Goal: Task Accomplishment & Management: Manage account settings

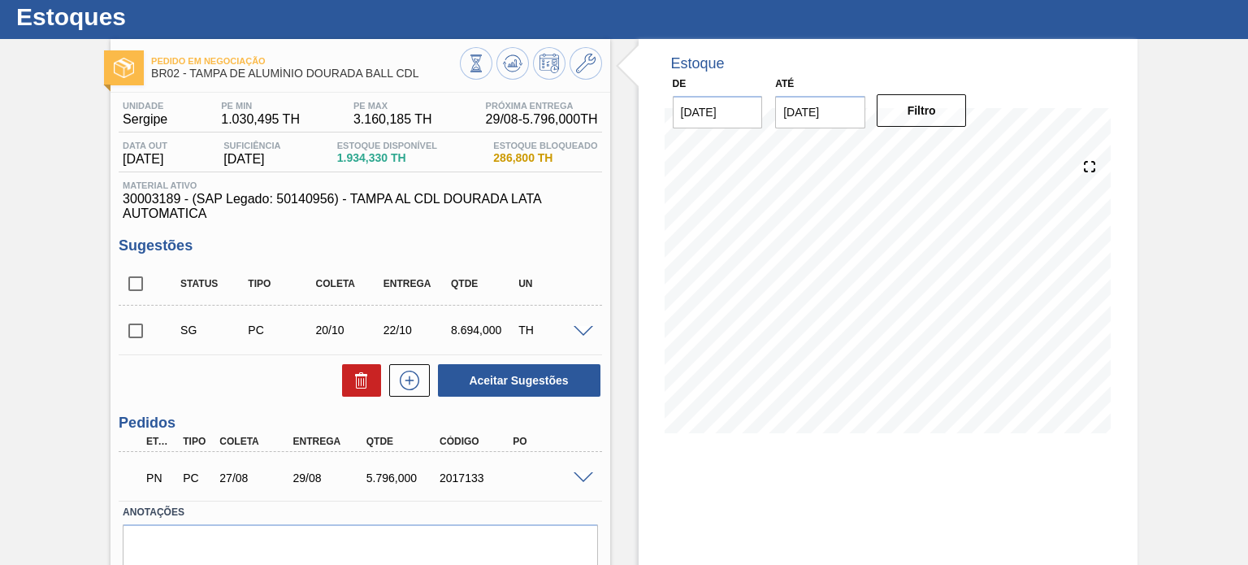
scroll to position [81, 0]
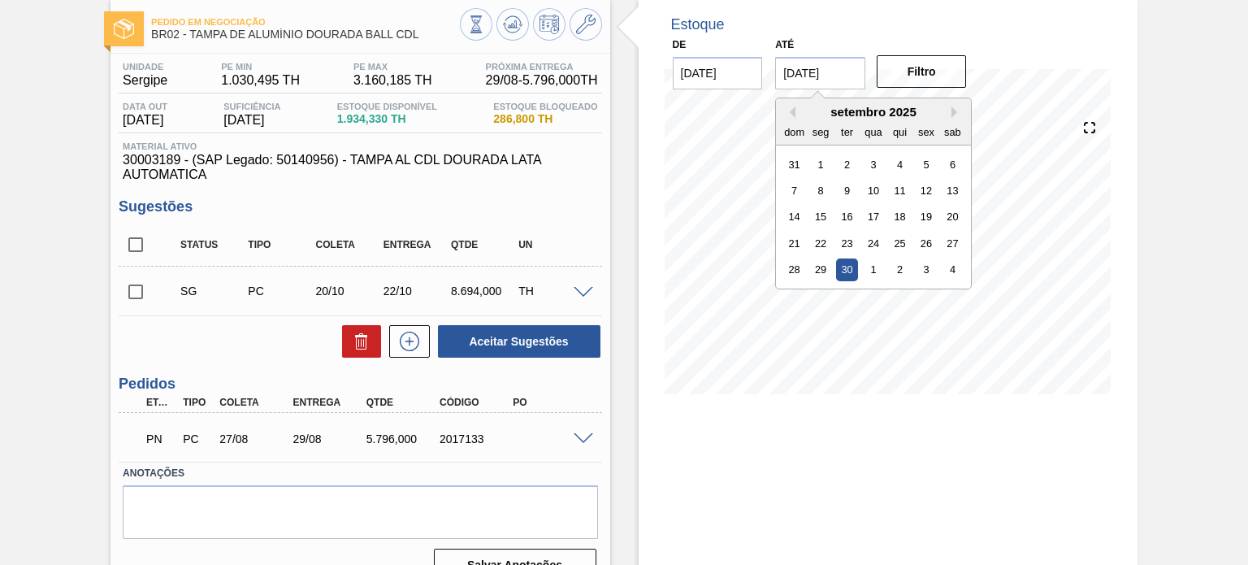
click at [813, 444] on div "Estoque De 26/08/2025 Até 30/09/2025 Previous Month Next Month setembro 2025 do…" at bounding box center [888, 309] width 499 height 618
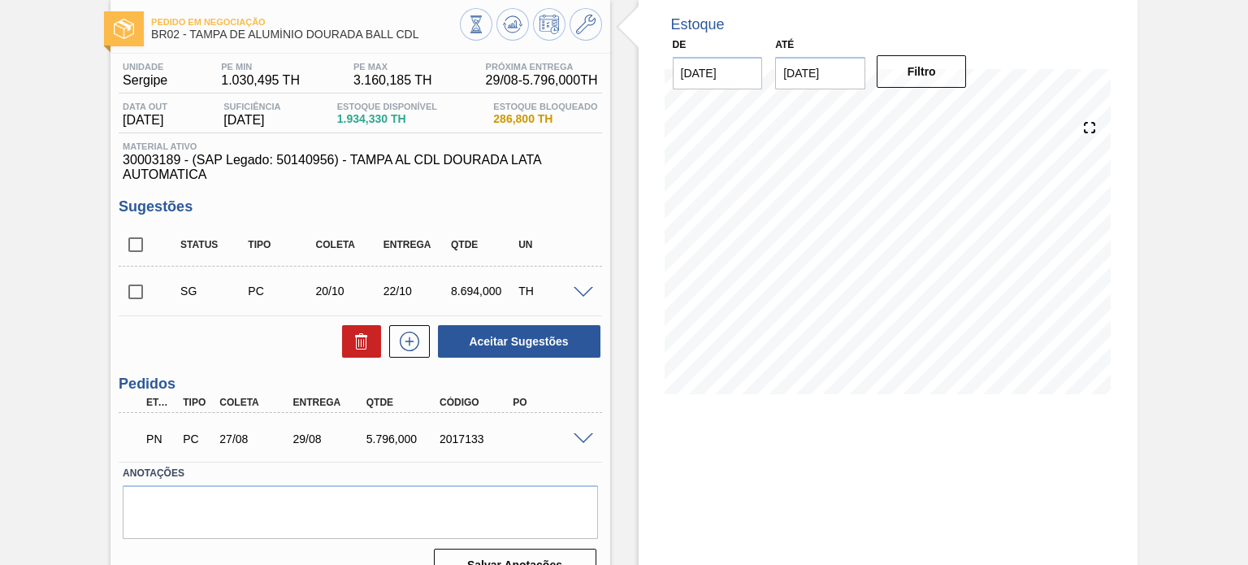
scroll to position [98, 0]
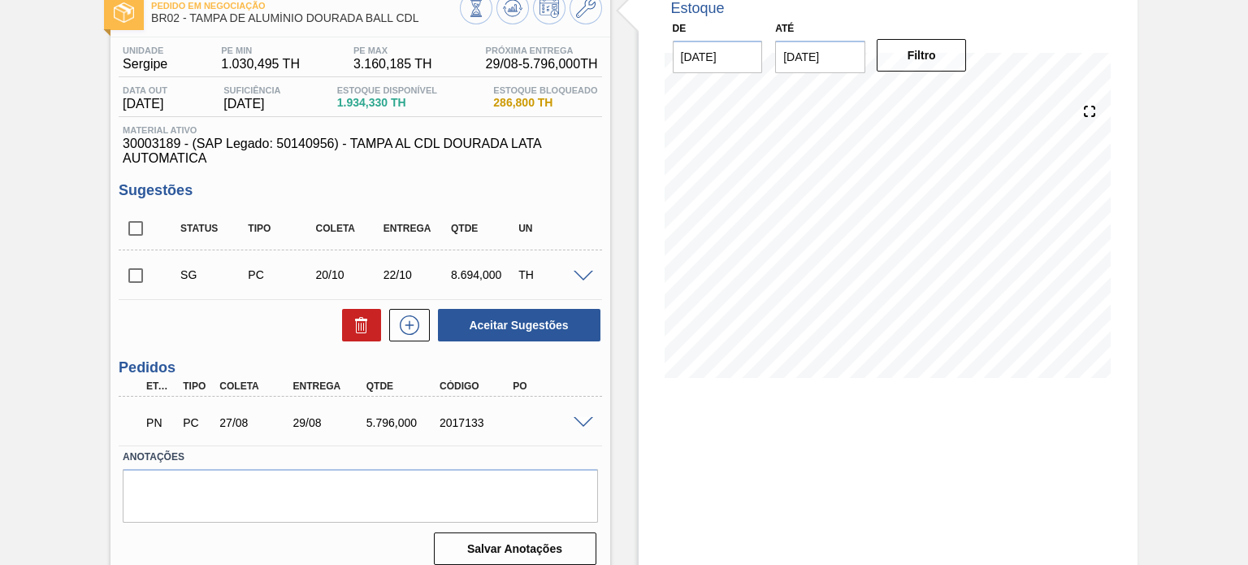
click at [588, 420] on span at bounding box center [584, 423] width 20 height 12
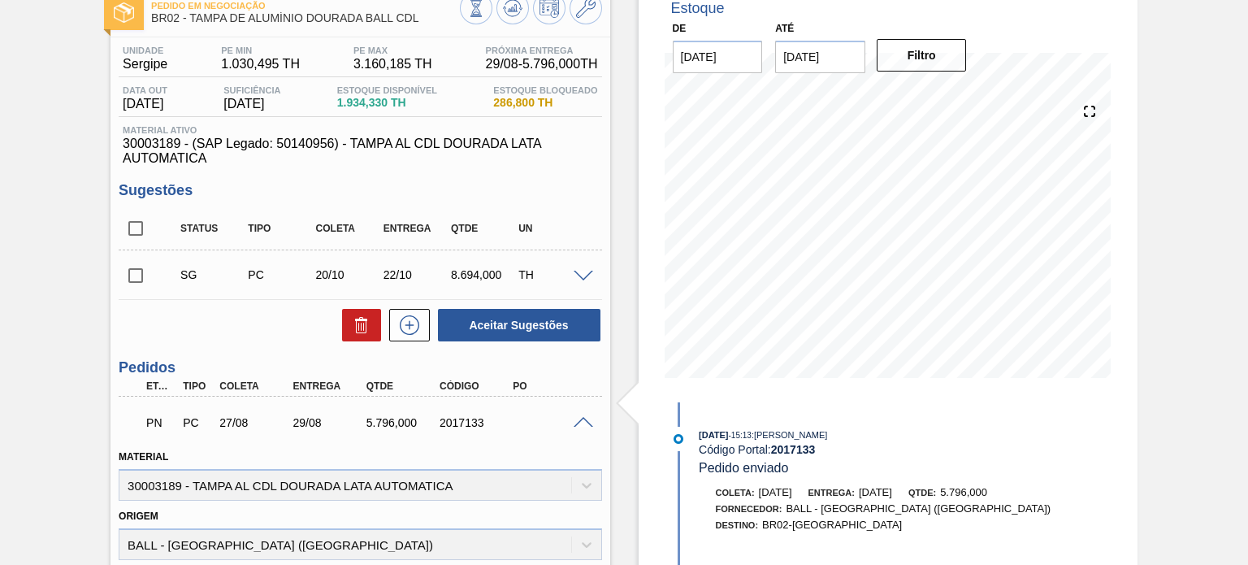
click at [574, 424] on span at bounding box center [584, 423] width 20 height 12
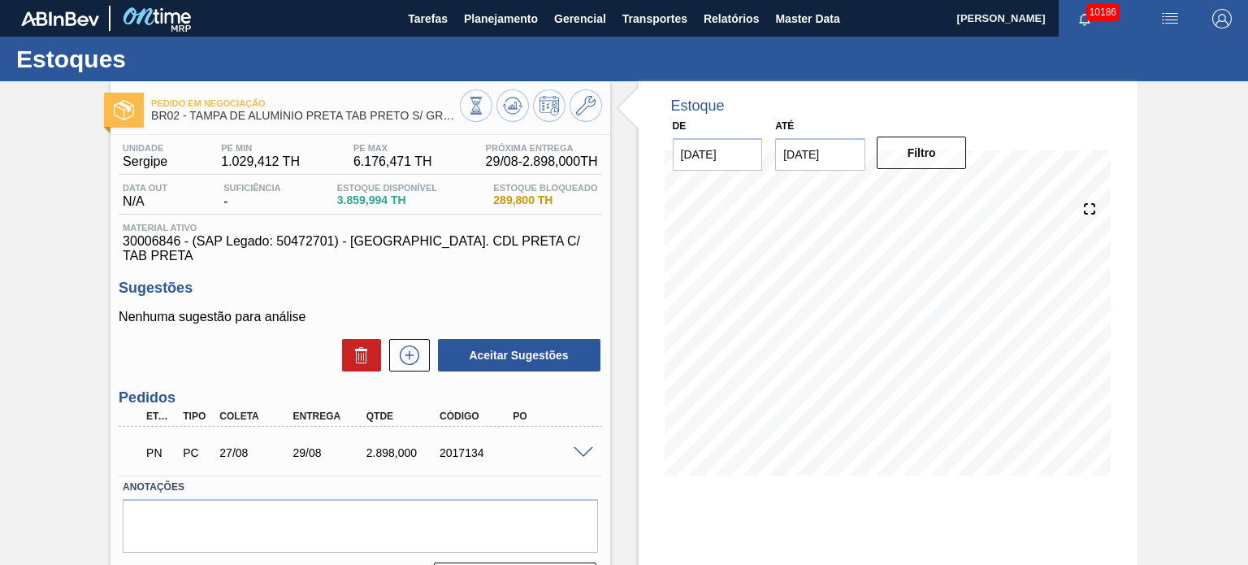
click at [579, 447] on span at bounding box center [584, 453] width 20 height 12
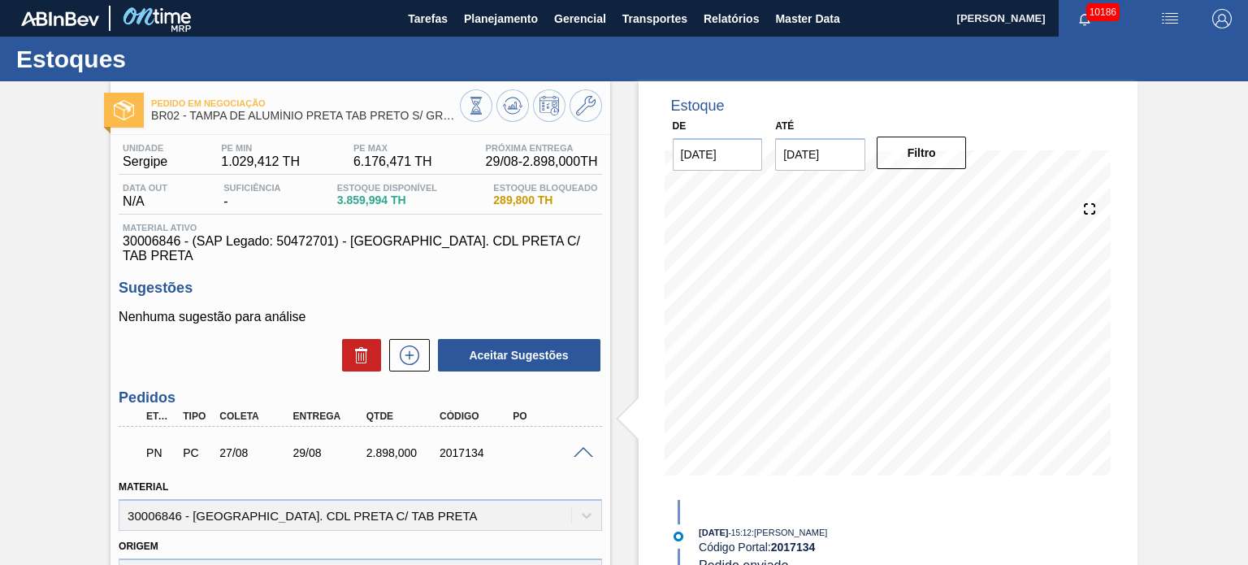
click at [582, 443] on div "PN PC 27/08 29/08 2.898,000 2017134" at bounding box center [360, 451] width 483 height 41
click at [582, 447] on span at bounding box center [584, 453] width 20 height 12
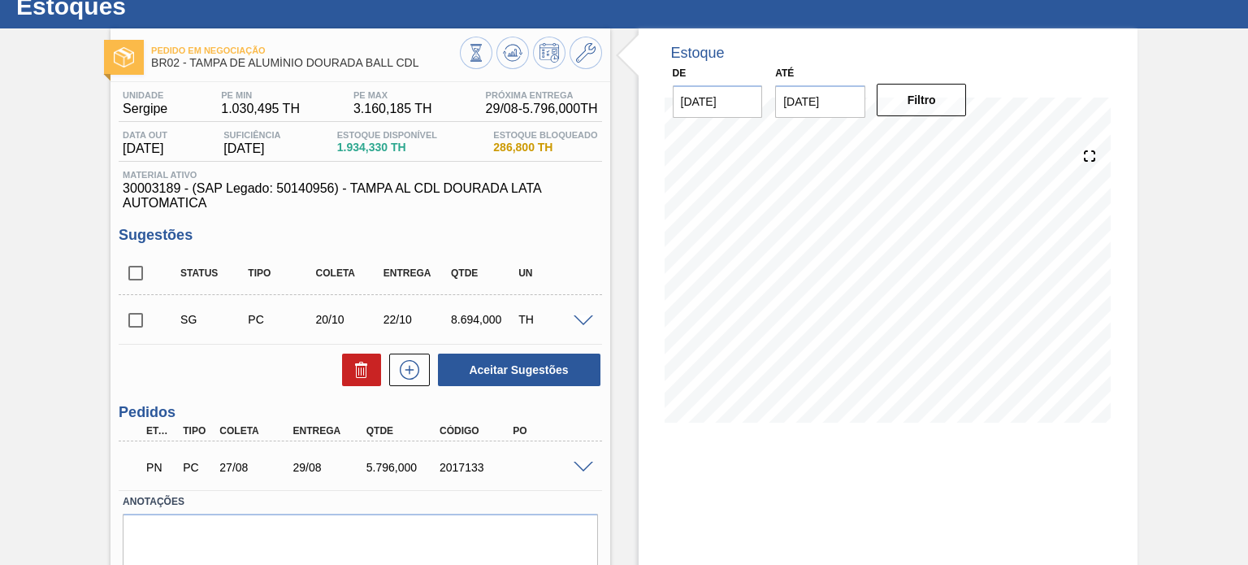
scroll to position [81, 0]
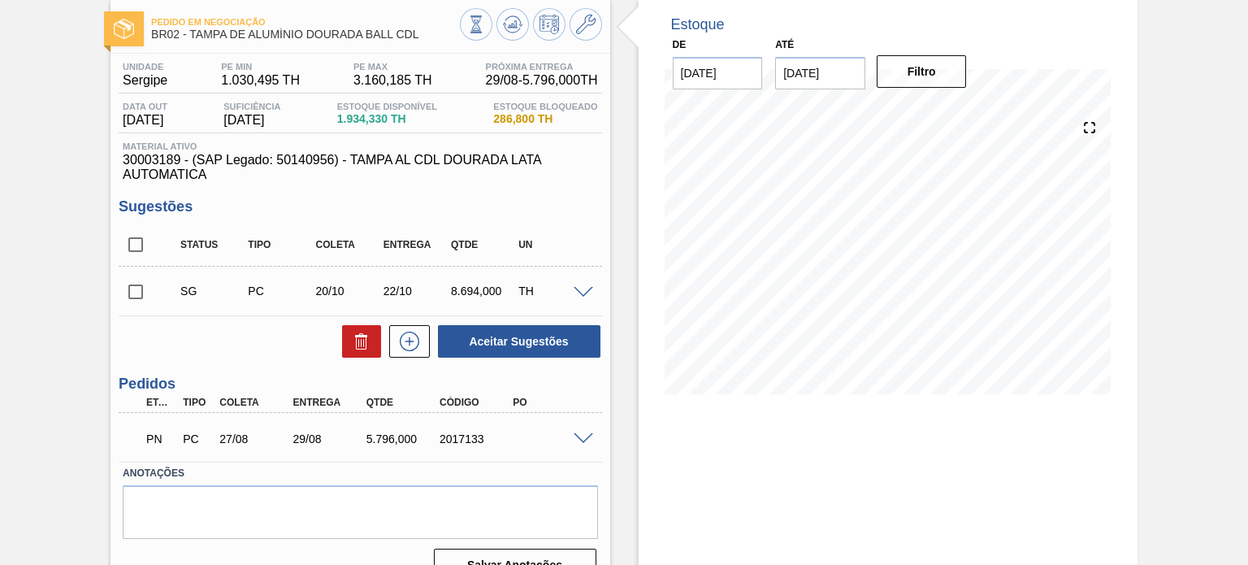
click at [49, 149] on div "Pedido em Negociação BR02 - TAMPA DE ALUMÍNIO DOURADA BALL CDL Unidade Sergipe …" at bounding box center [624, 309] width 1248 height 618
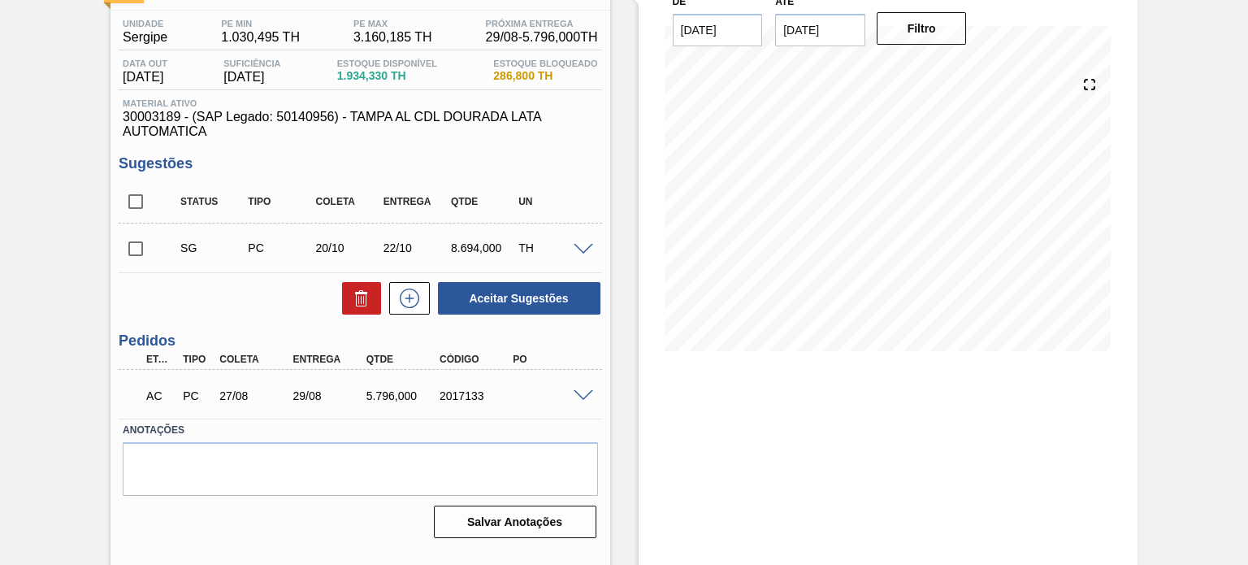
scroll to position [133, 0]
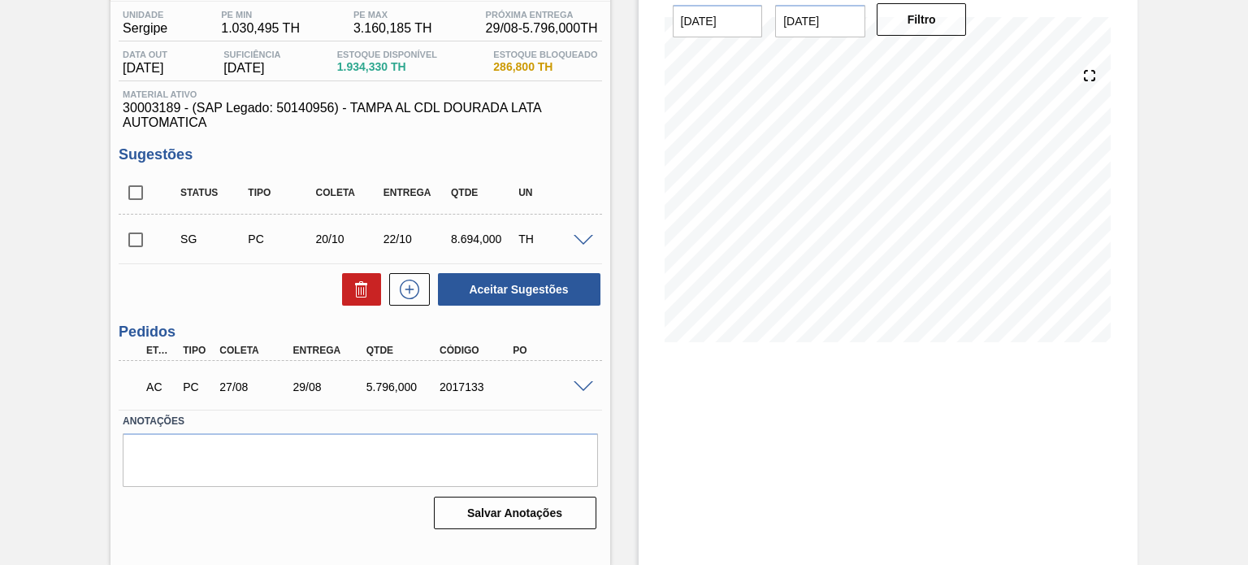
click at [580, 384] on span at bounding box center [584, 387] width 20 height 12
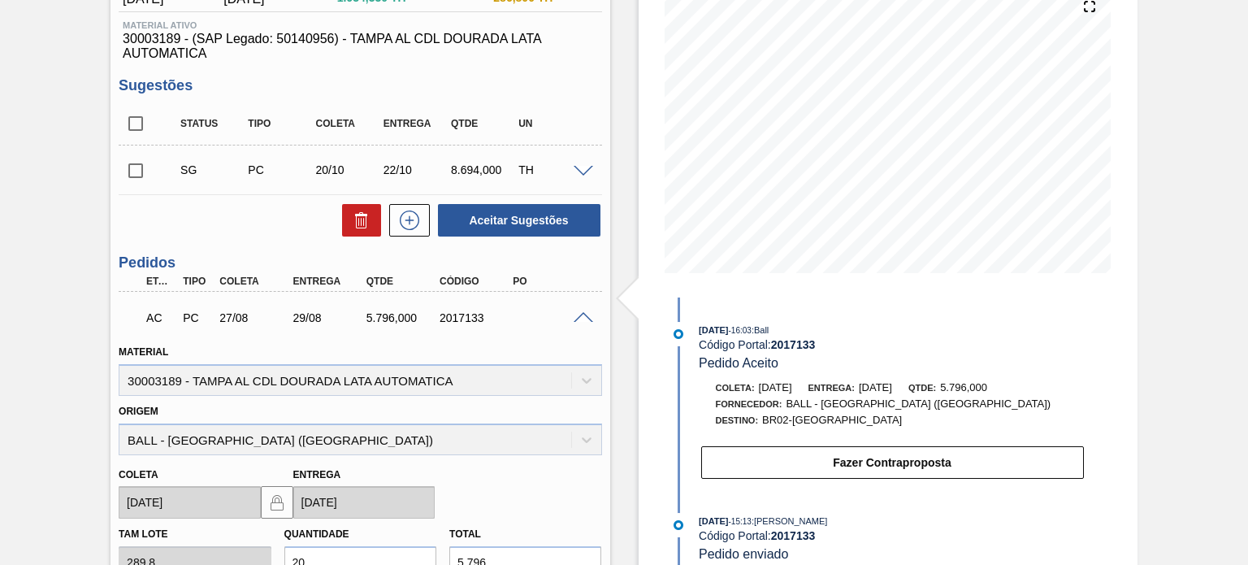
scroll to position [296, 0]
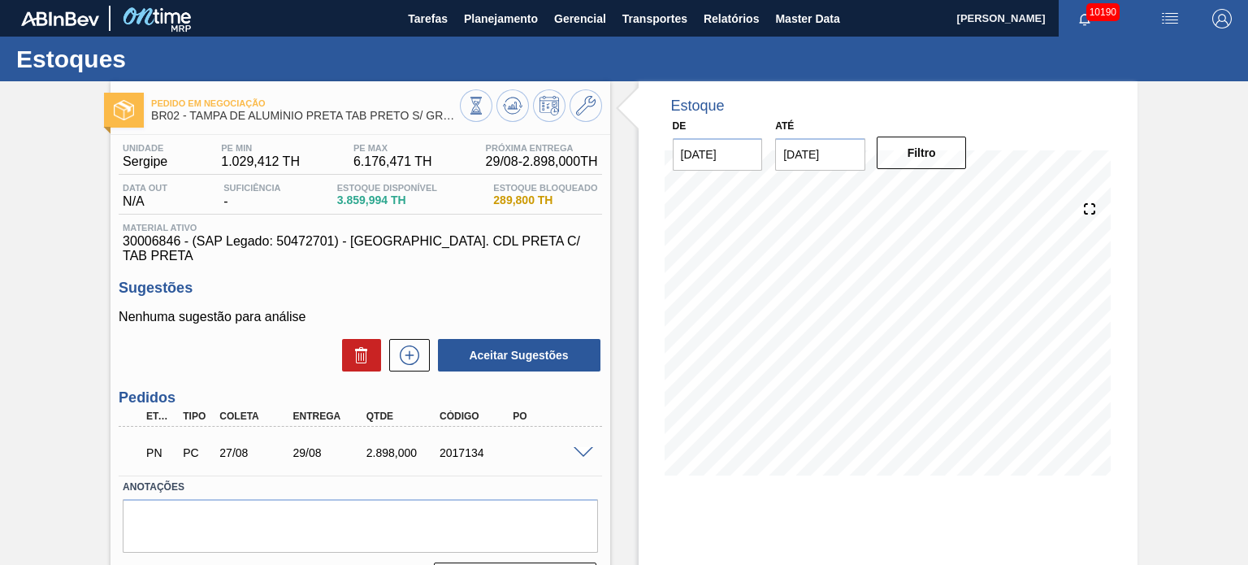
scroll to position [81, 0]
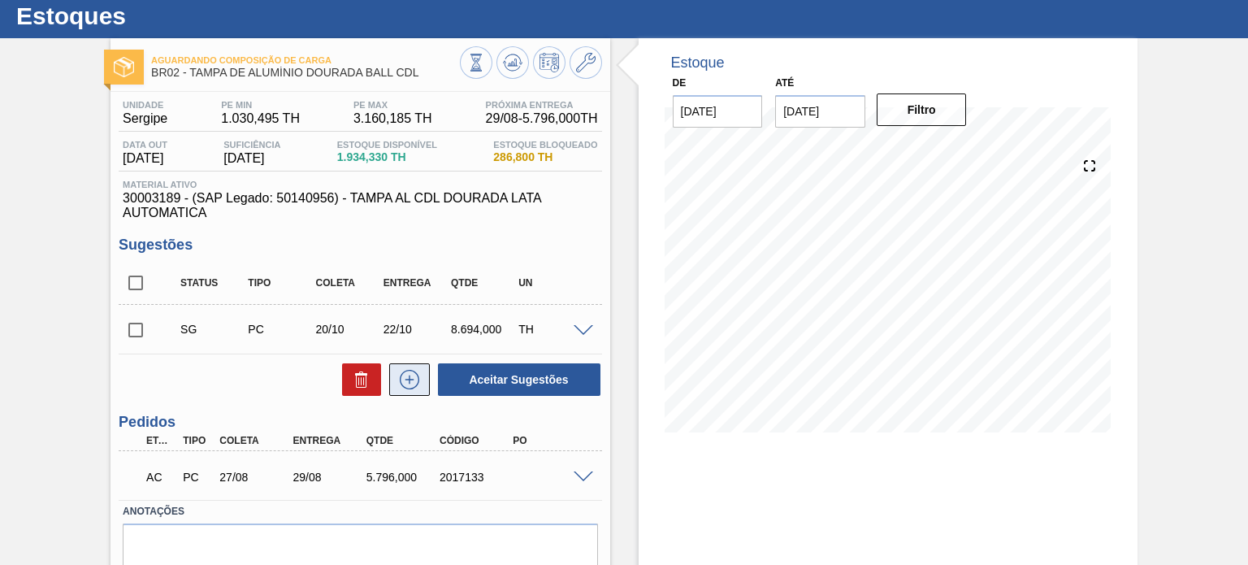
scroll to position [81, 0]
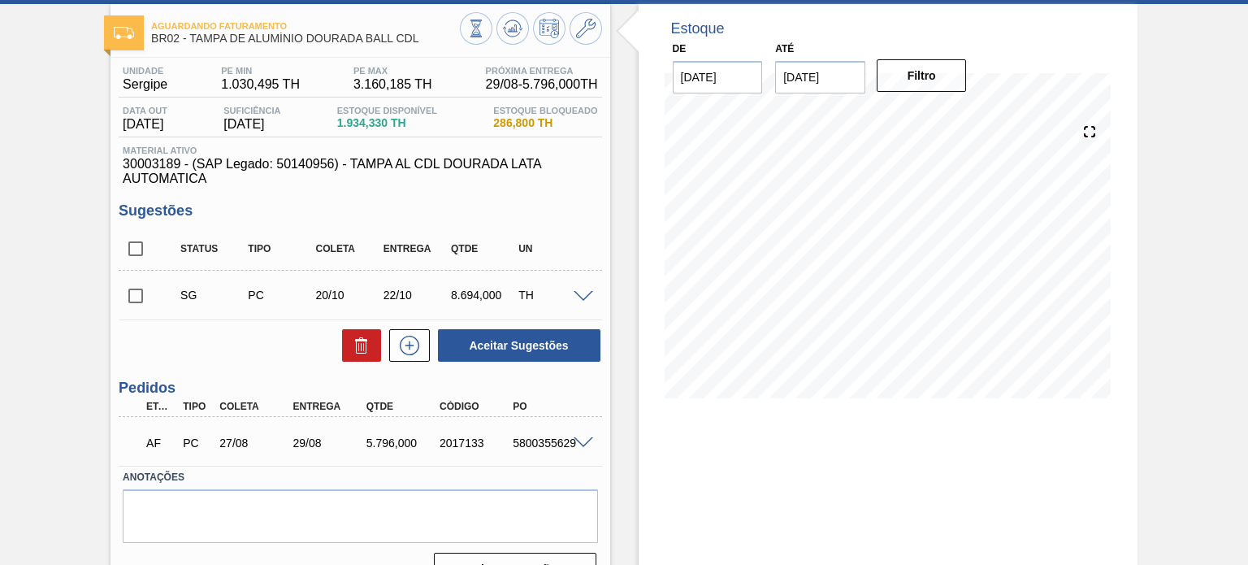
scroll to position [133, 0]
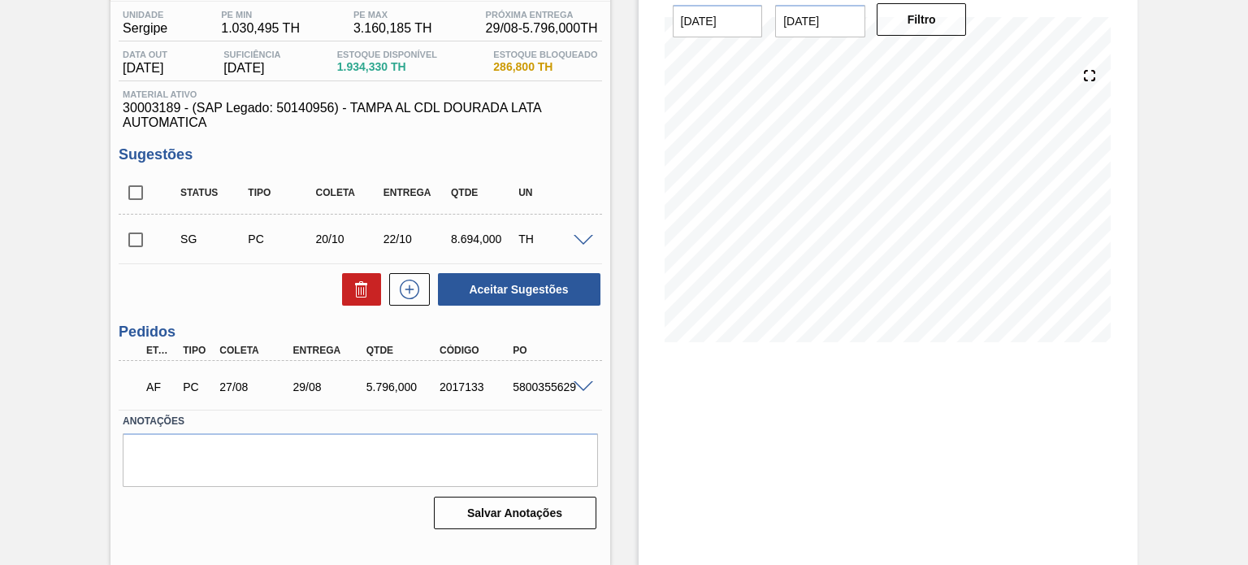
click at [574, 388] on span at bounding box center [584, 387] width 20 height 12
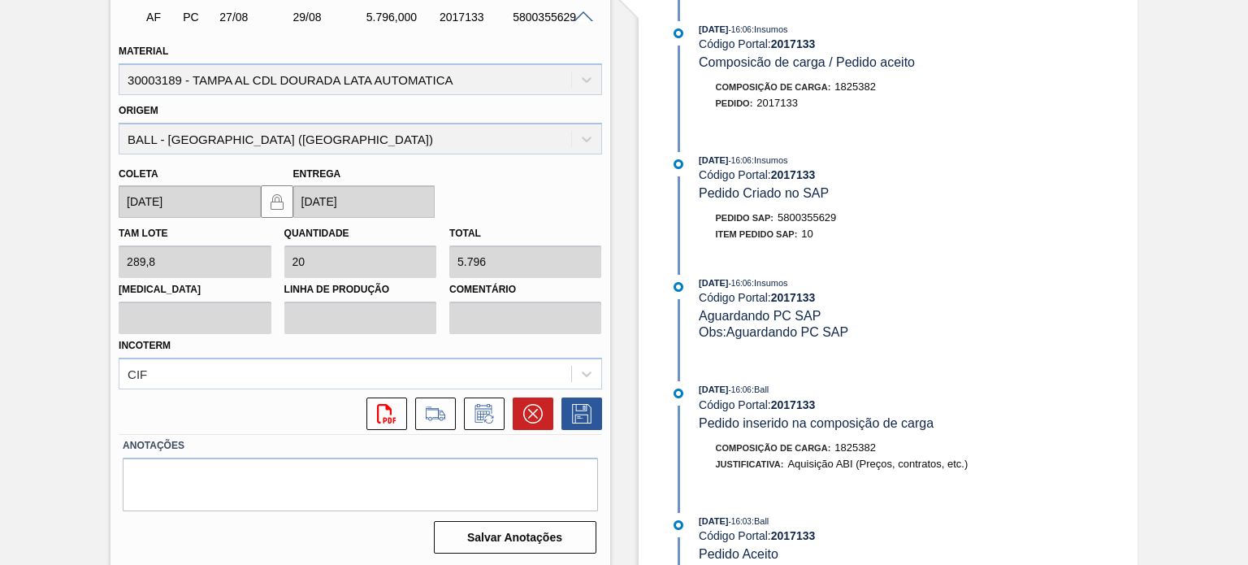
scroll to position [504, 0]
click at [520, 415] on button at bounding box center [533, 413] width 41 height 33
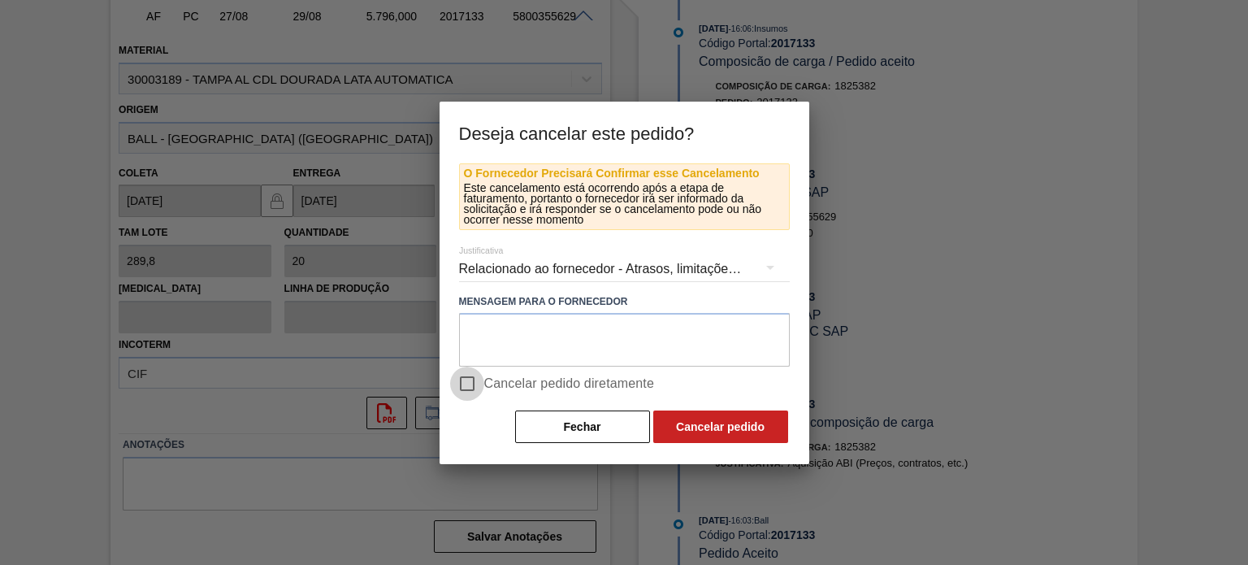
drag, startPoint x: 468, startPoint y: 379, endPoint x: 582, endPoint y: 403, distance: 116.4
click at [471, 380] on input "Cancelar pedido diretamente" at bounding box center [467, 384] width 34 height 34
checkbox input "true"
click at [729, 428] on button "Cancelar pedido" at bounding box center [720, 426] width 135 height 33
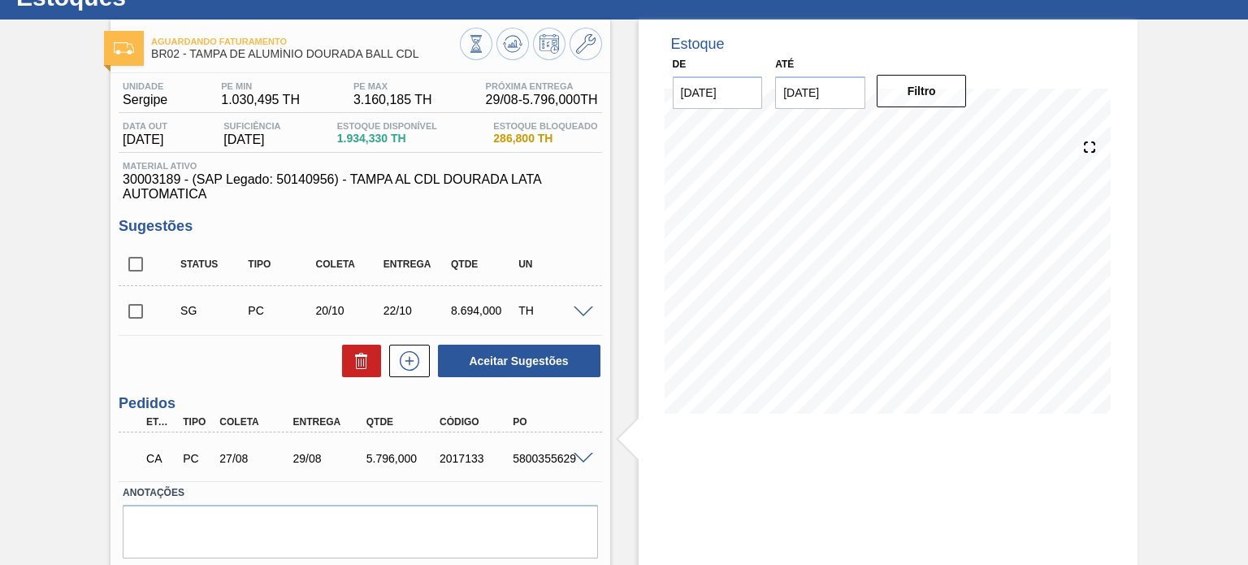
scroll to position [0, 0]
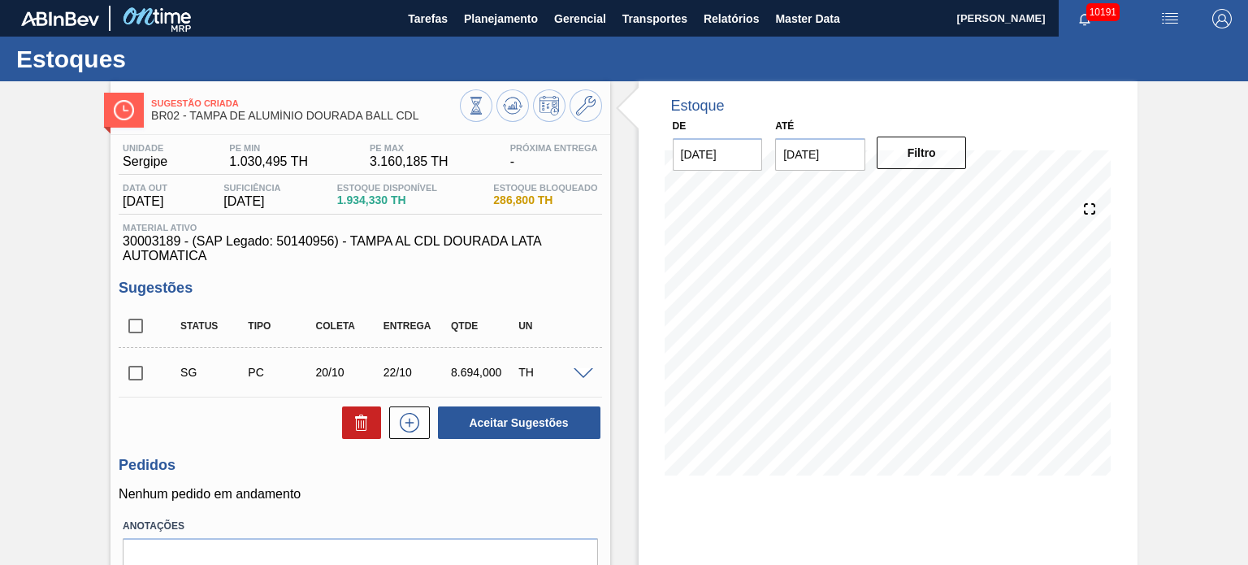
click at [586, 371] on span at bounding box center [584, 374] width 20 height 12
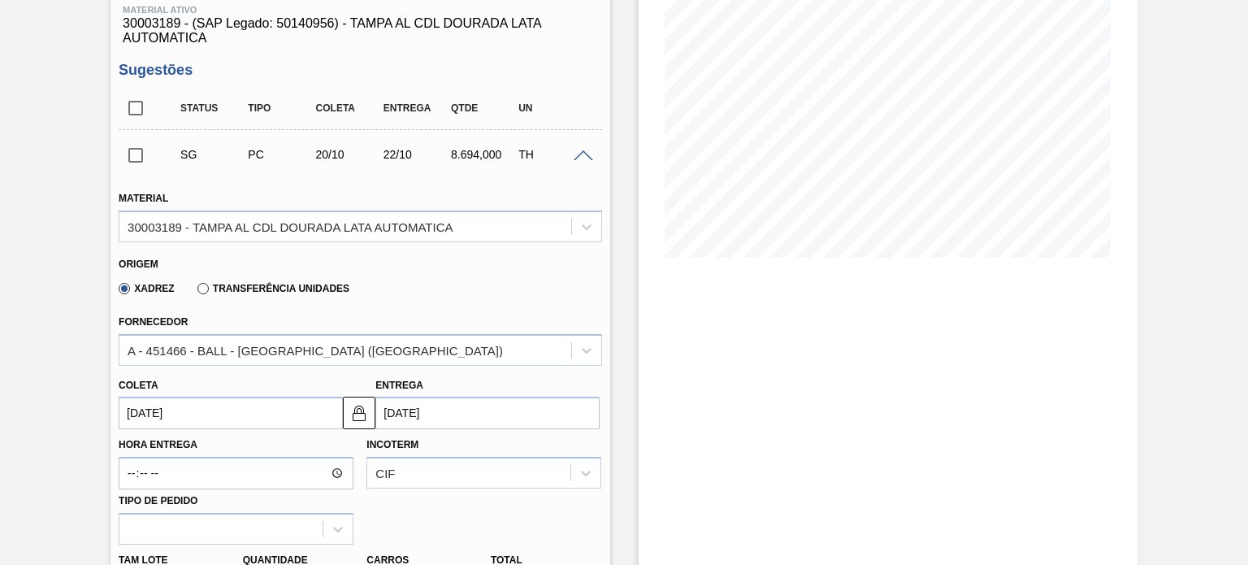
scroll to position [244, 0]
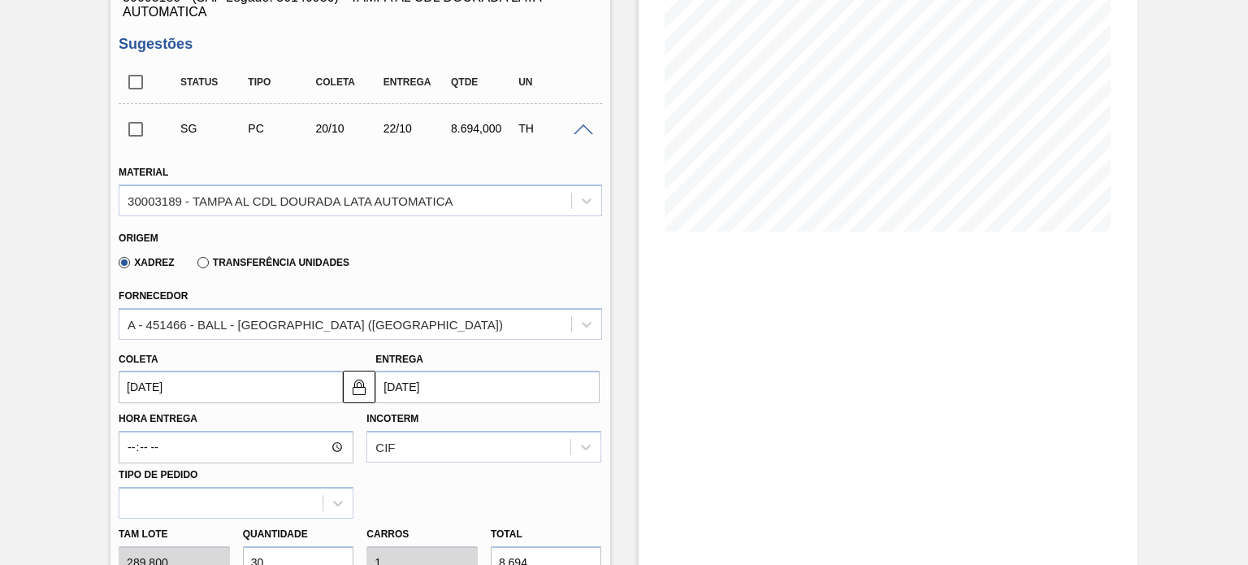
click at [211, 396] on input "20/10/2025" at bounding box center [231, 387] width 224 height 33
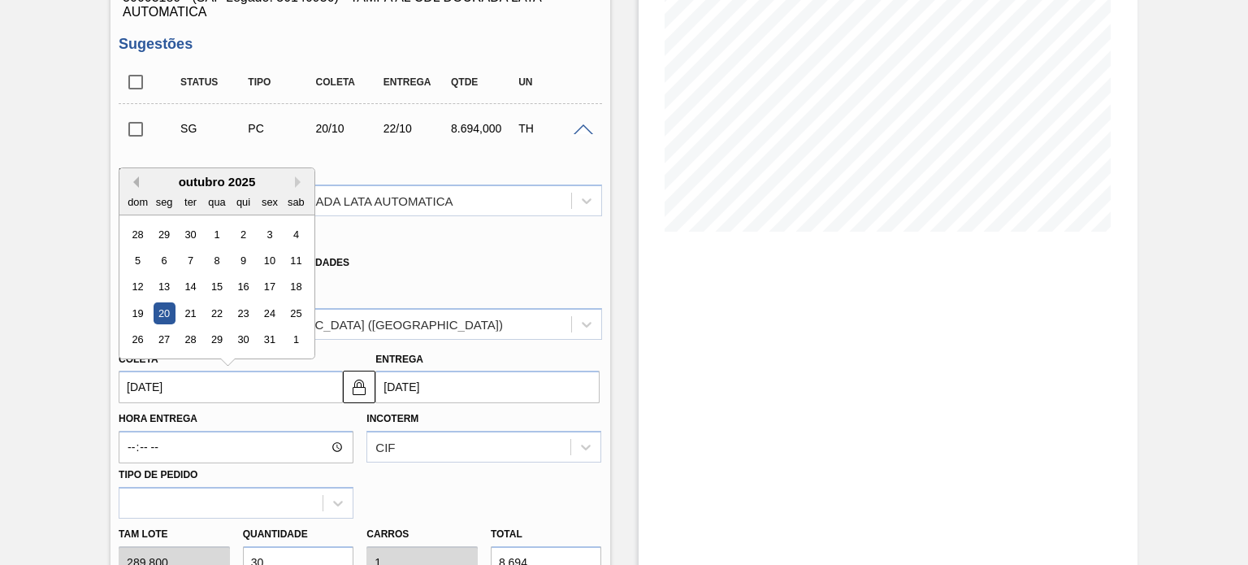
click at [135, 181] on button "Previous Month" at bounding box center [133, 181] width 11 height 11
click at [289, 313] on div "27" at bounding box center [296, 313] width 22 height 22
type input "27/09/2025"
type input "29/09/2025"
drag, startPoint x: 272, startPoint y: 387, endPoint x: 224, endPoint y: 261, distance: 134.8
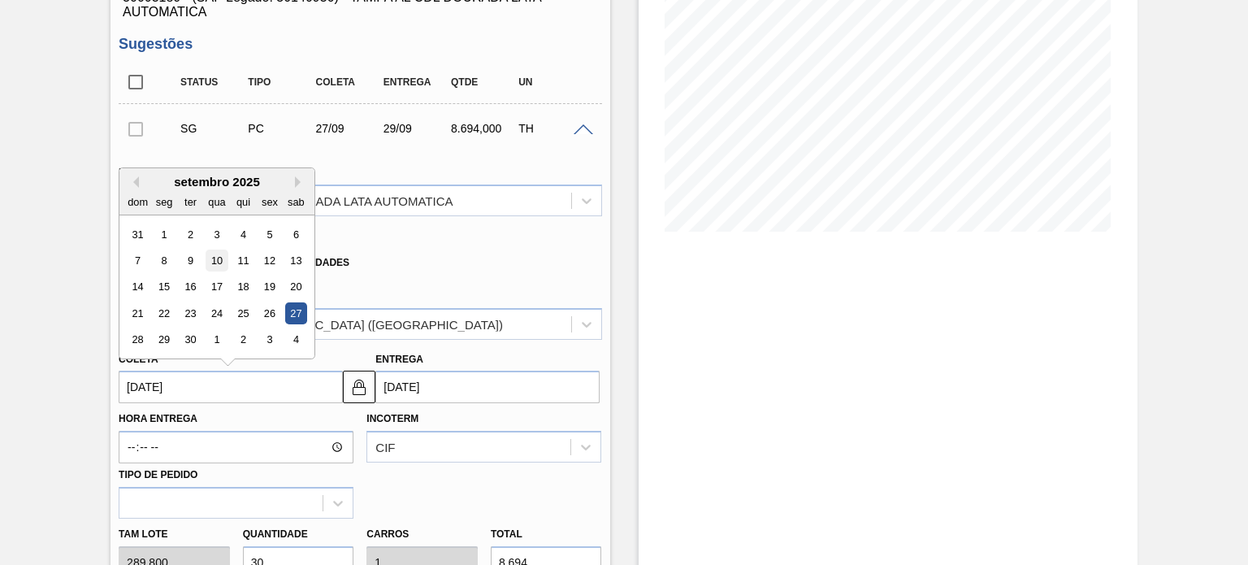
click at [271, 387] on input "27/09/2025" at bounding box center [231, 387] width 224 height 33
click at [137, 176] on button "Previous Month" at bounding box center [133, 181] width 11 height 11
click at [210, 344] on div "27" at bounding box center [217, 340] width 22 height 22
type input "27/08/2025"
type input "29/08/2025"
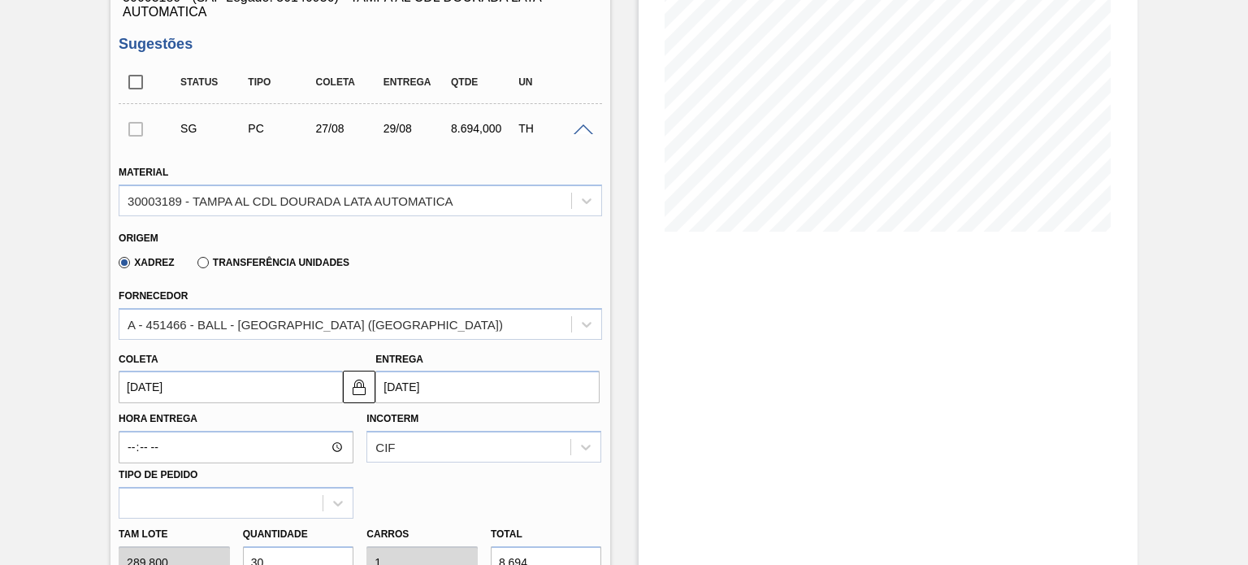
scroll to position [488, 0]
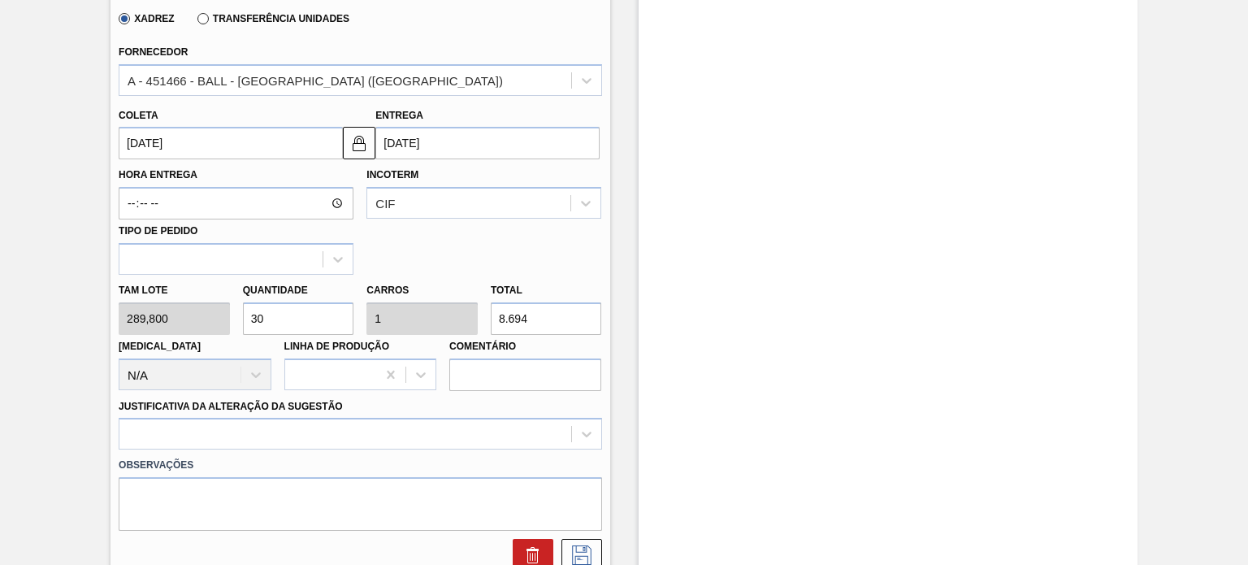
click at [219, 329] on div "Tam lote 289,800 Quantidade 30 Carros 1 Total 8.694 Doca N/A Linha de Produção …" at bounding box center [360, 333] width 496 height 116
type input "2"
type input "0,067"
type input "579,6"
type input "20"
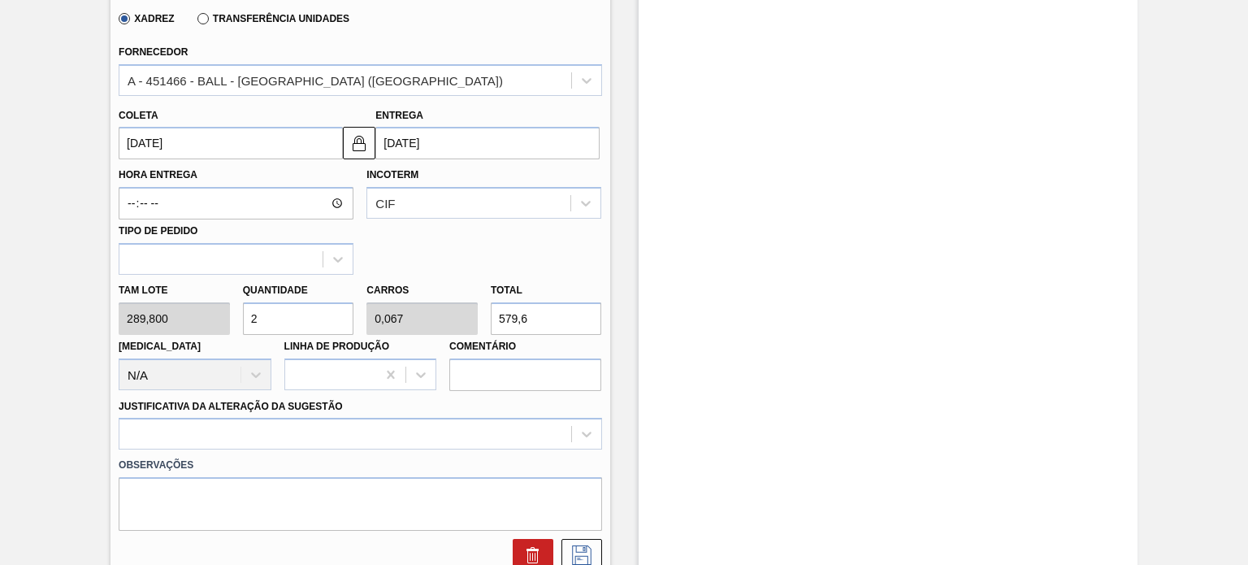
type input "0,667"
type input "5.796"
type input "20"
click at [281, 424] on div at bounding box center [360, 434] width 483 height 32
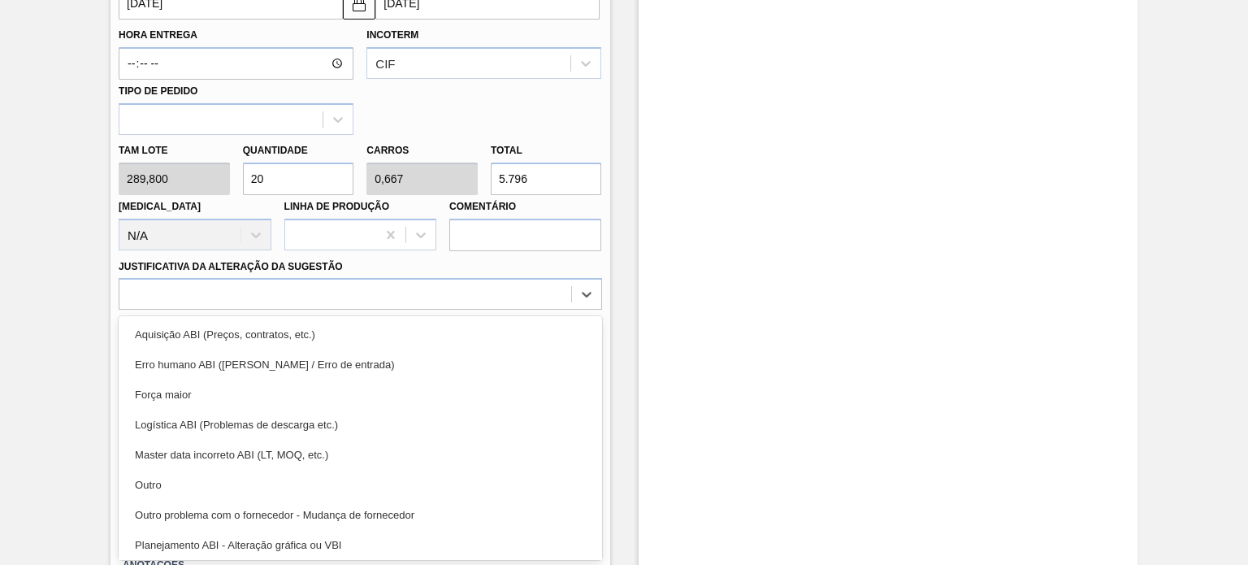
scroll to position [303, 0]
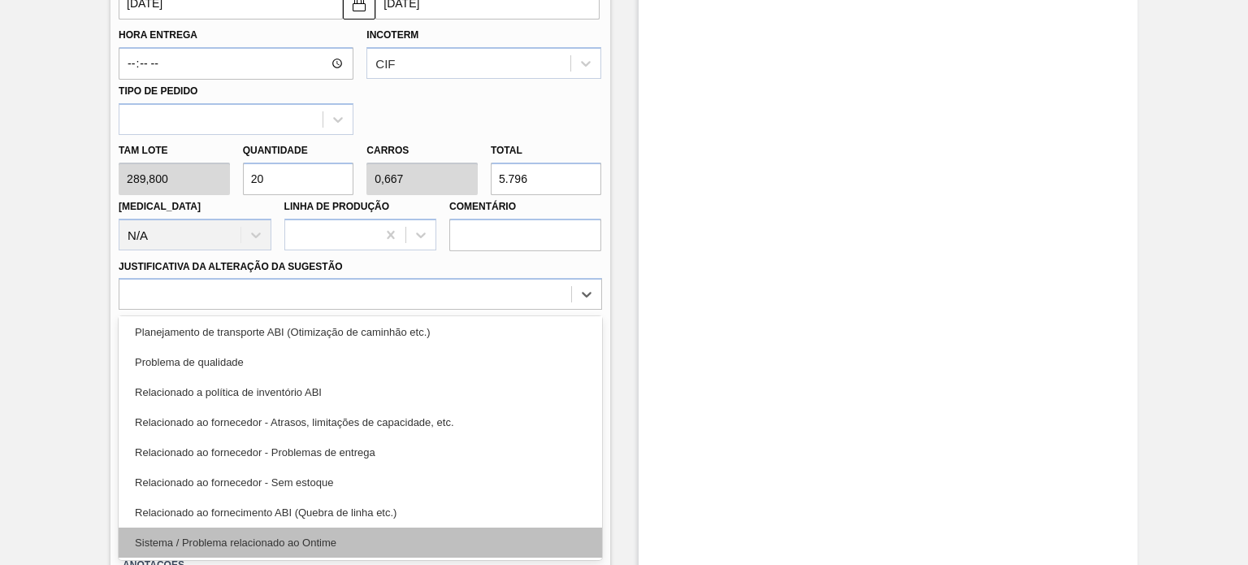
click at [271, 527] on div "Sistema / Problema relacionado ao Ontime" at bounding box center [360, 542] width 483 height 30
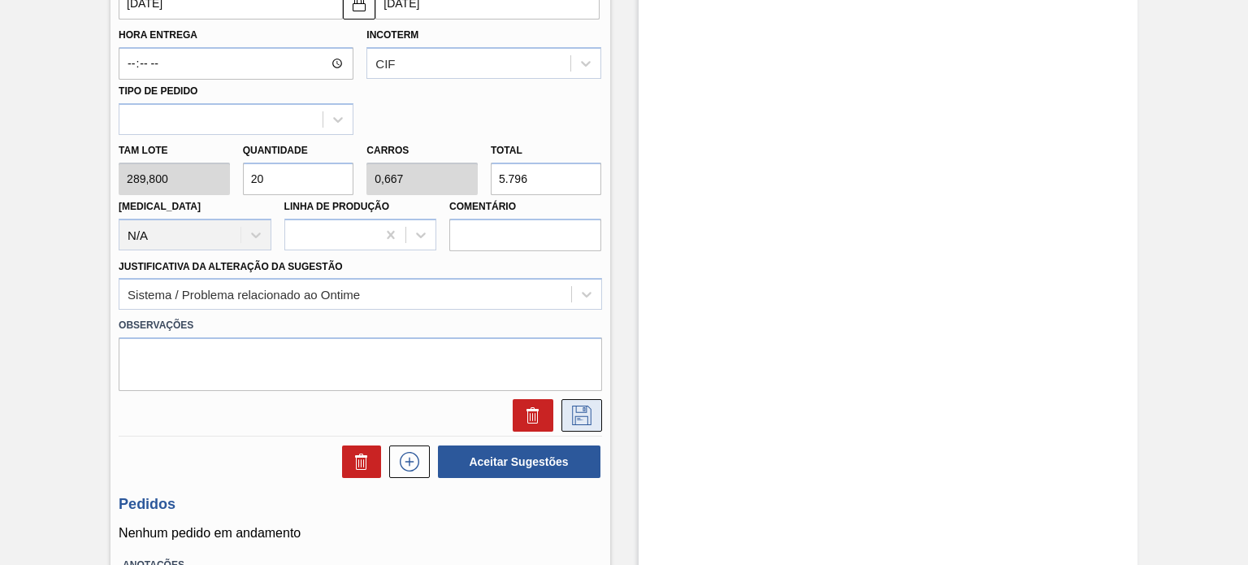
click at [586, 406] on icon at bounding box center [582, 416] width 26 height 20
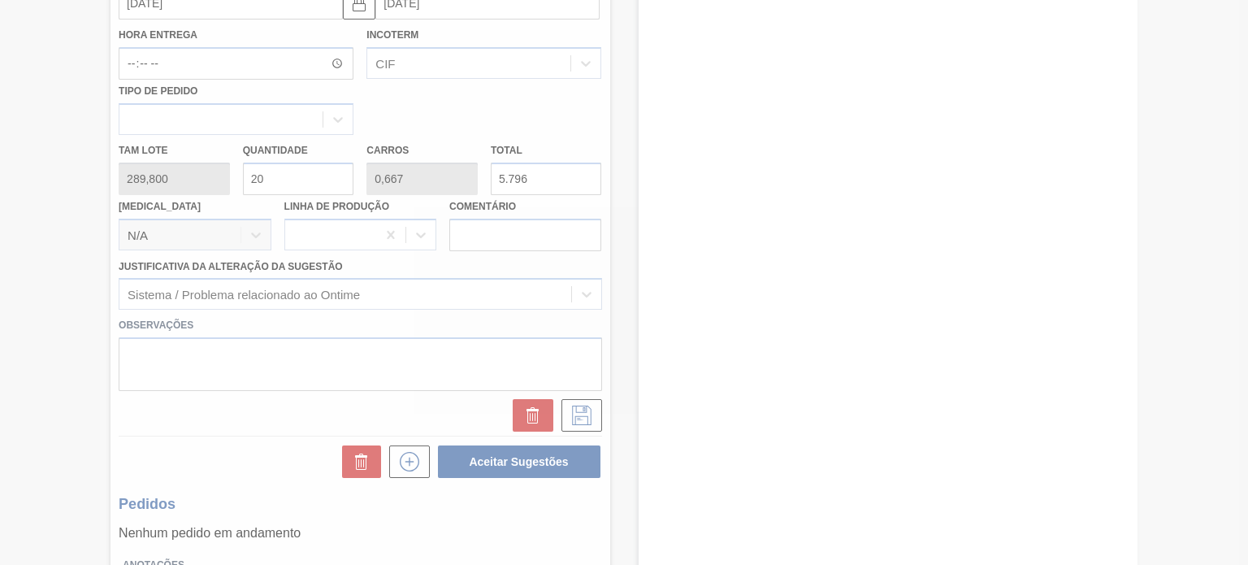
scroll to position [133, 0]
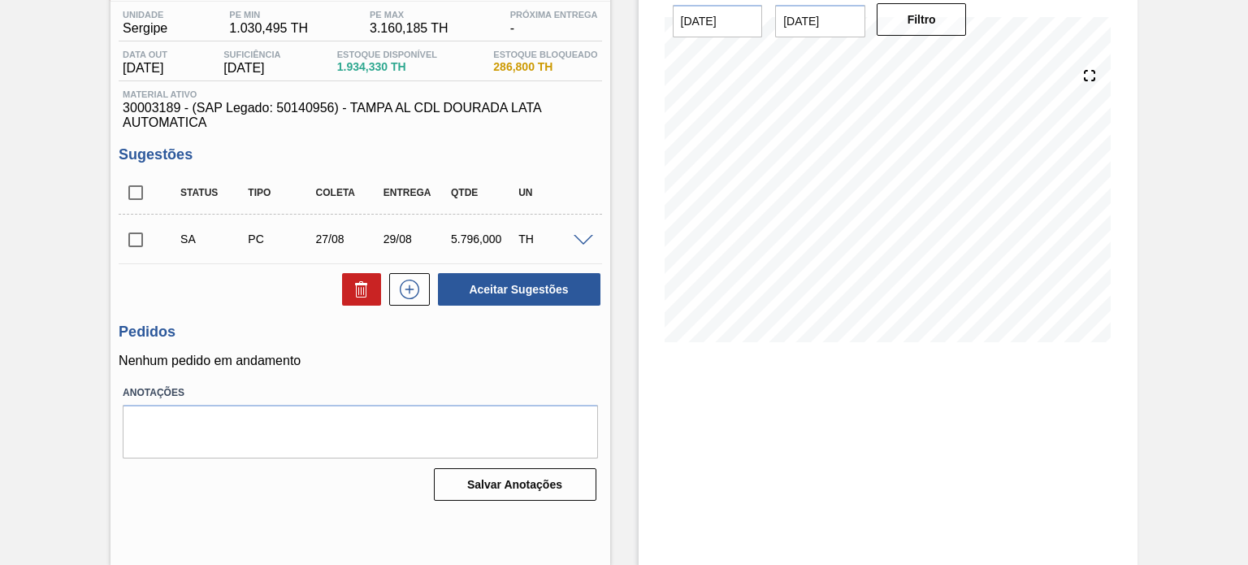
click at [575, 237] on span at bounding box center [584, 241] width 20 height 12
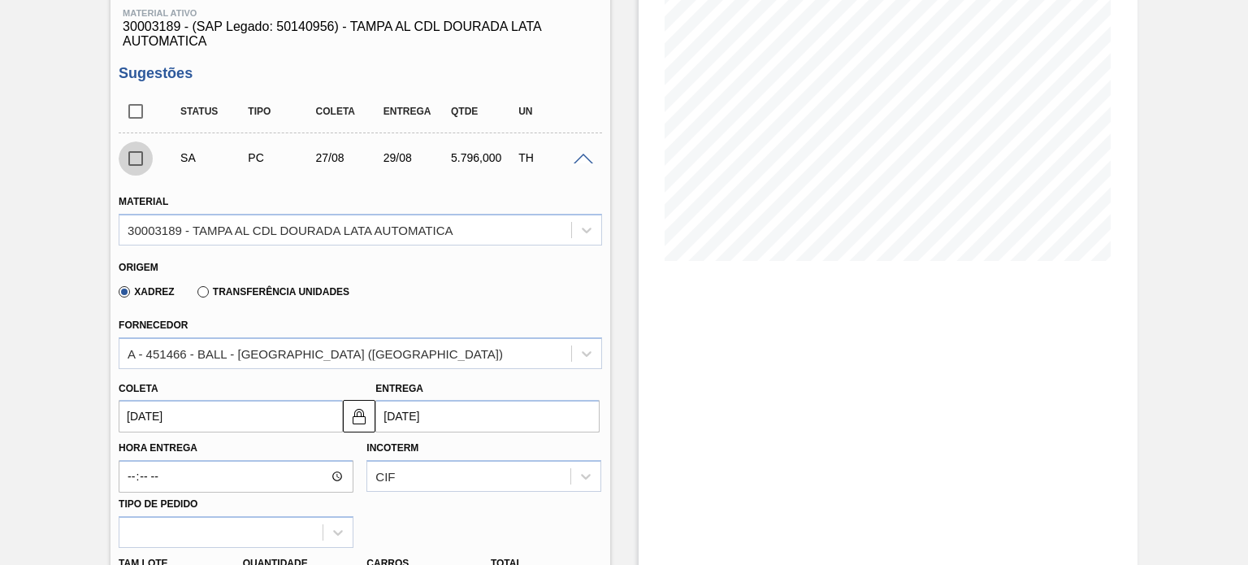
click at [132, 165] on input "checkbox" at bounding box center [136, 158] width 34 height 34
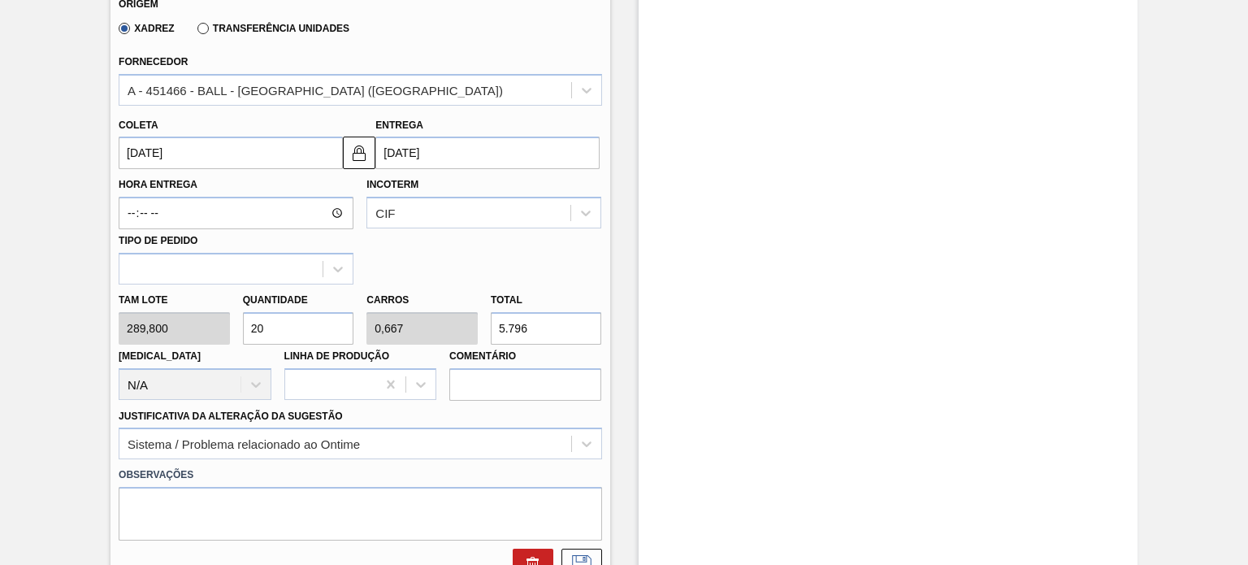
scroll to position [540, 0]
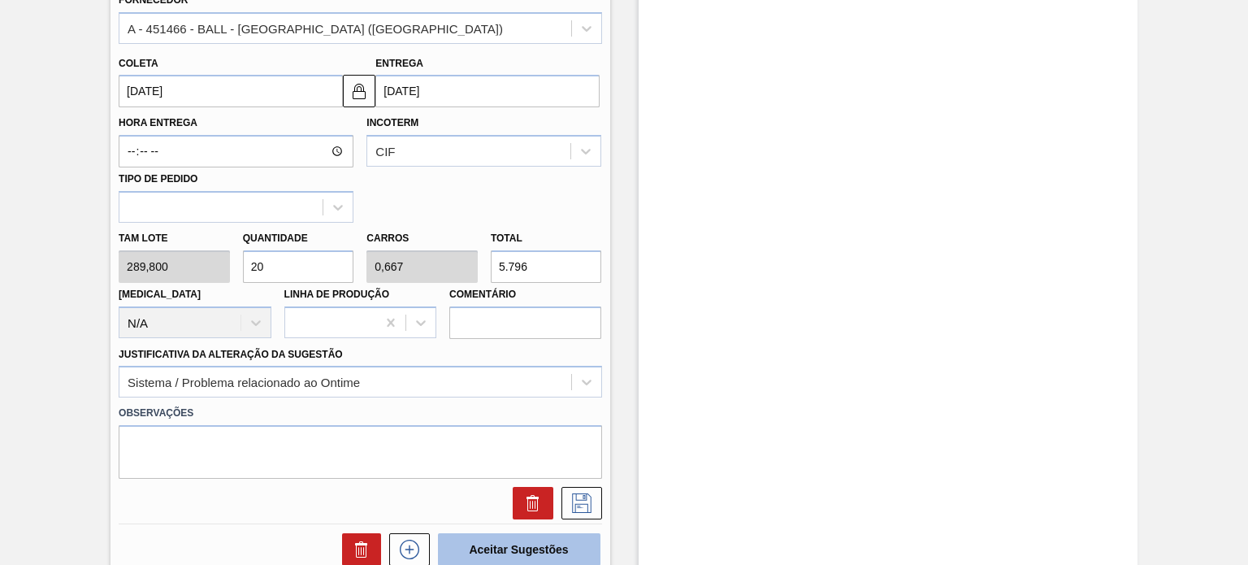
click at [562, 544] on button "Aceitar Sugestões" at bounding box center [519, 549] width 163 height 33
checkbox input "false"
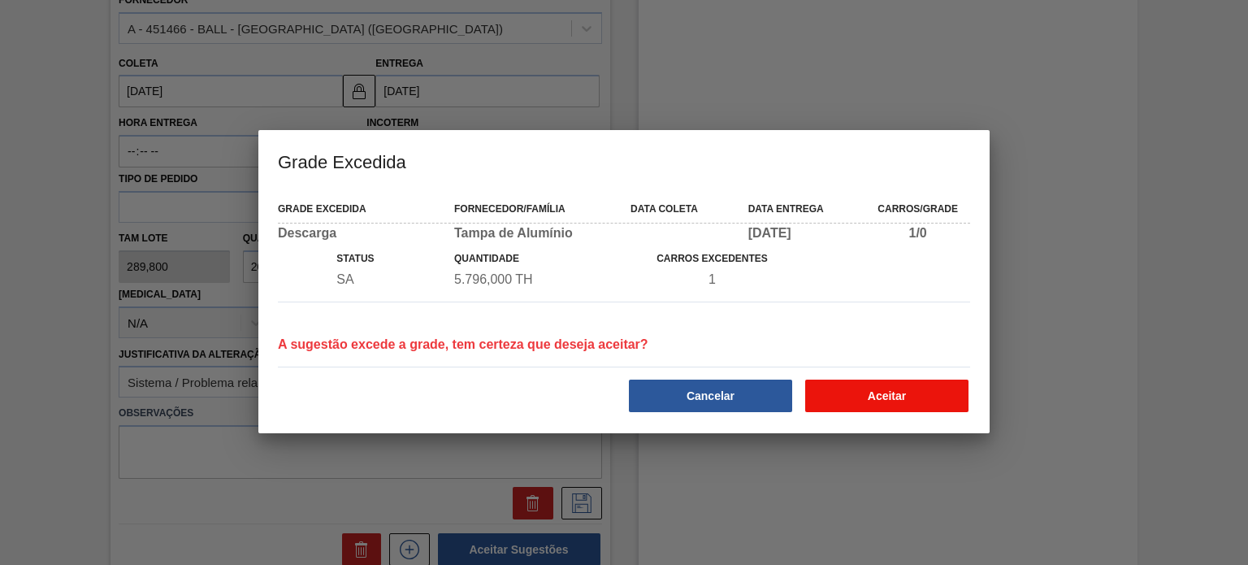
click at [897, 381] on button "Aceitar" at bounding box center [886, 396] width 163 height 33
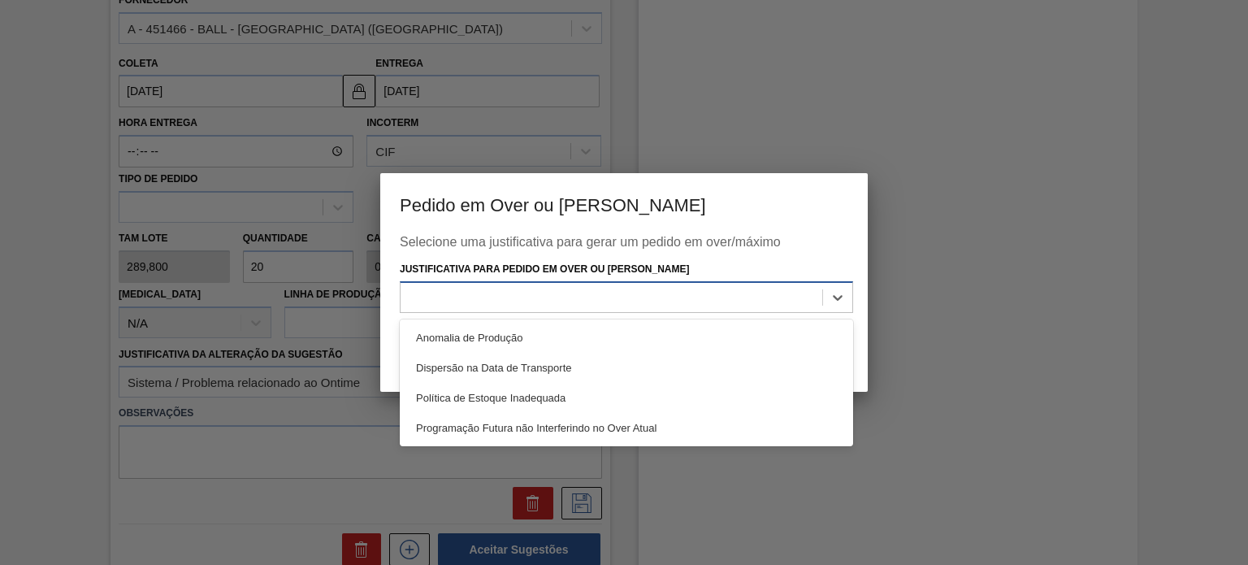
click at [679, 297] on div at bounding box center [612, 297] width 422 height 24
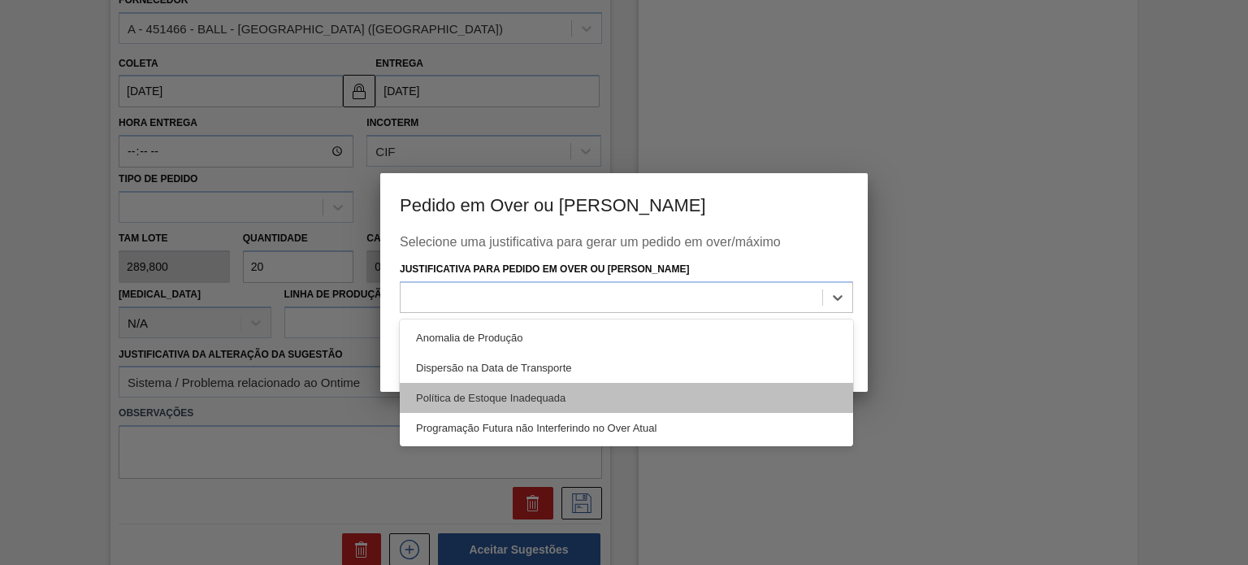
click at [596, 401] on div "Política de Estoque Inadequada" at bounding box center [626, 398] width 453 height 30
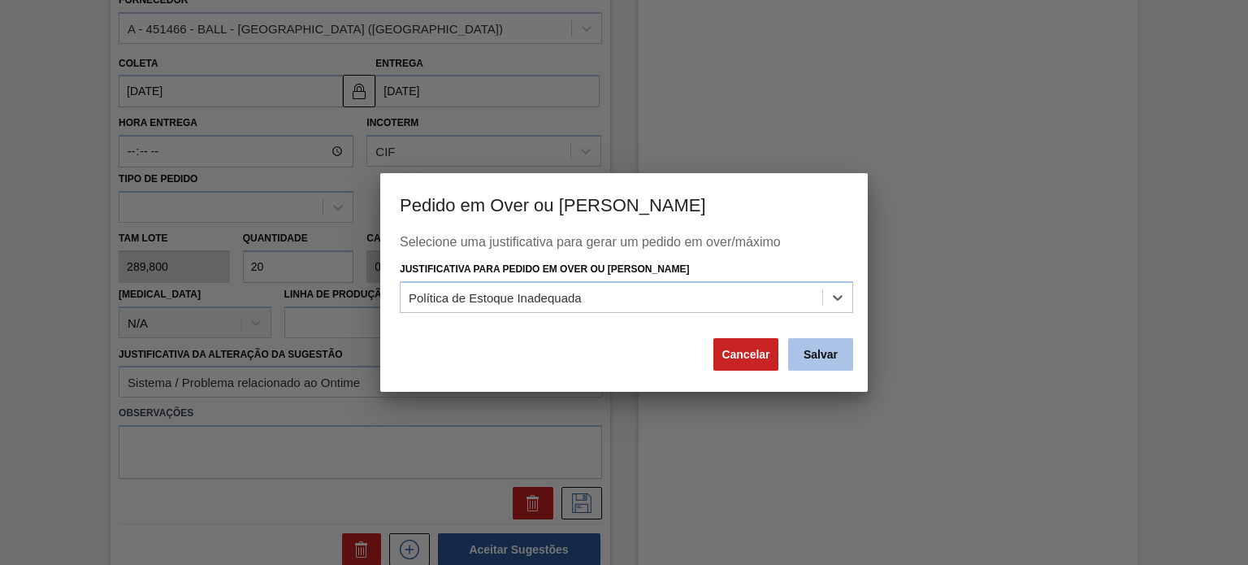
click at [816, 361] on button "Salvar" at bounding box center [820, 354] width 65 height 33
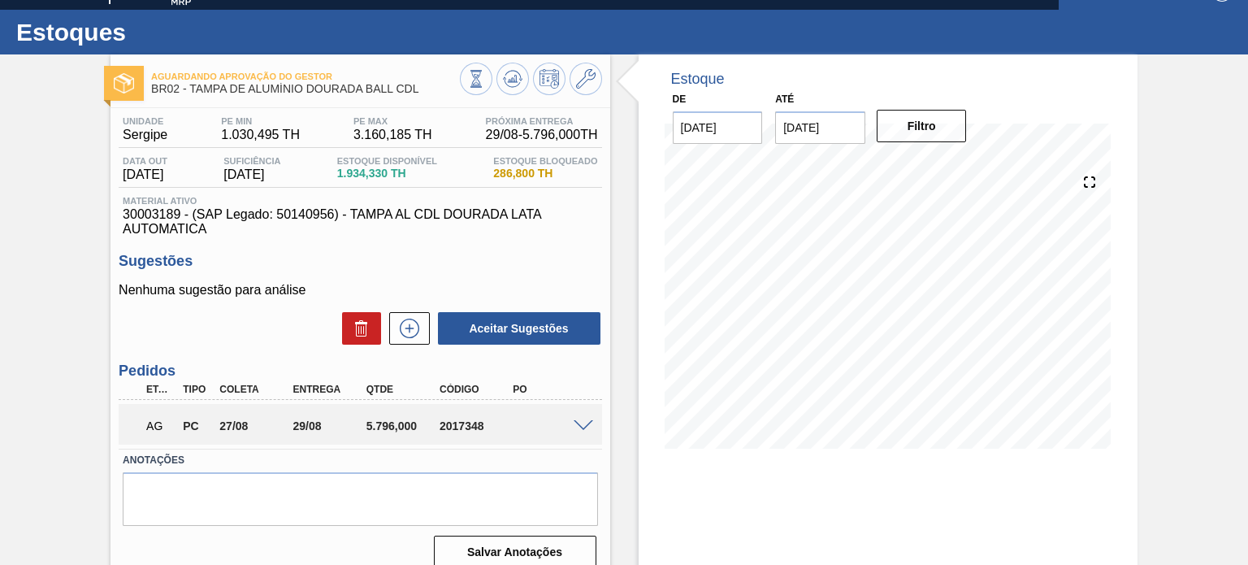
scroll to position [0, 0]
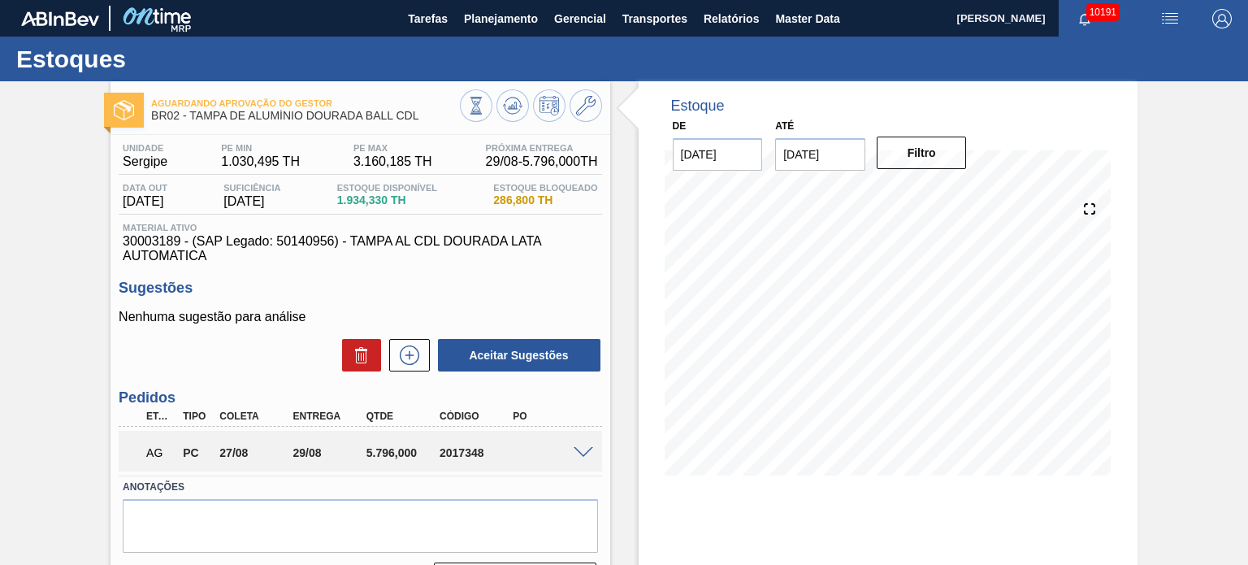
click at [579, 451] on span at bounding box center [584, 453] width 20 height 12
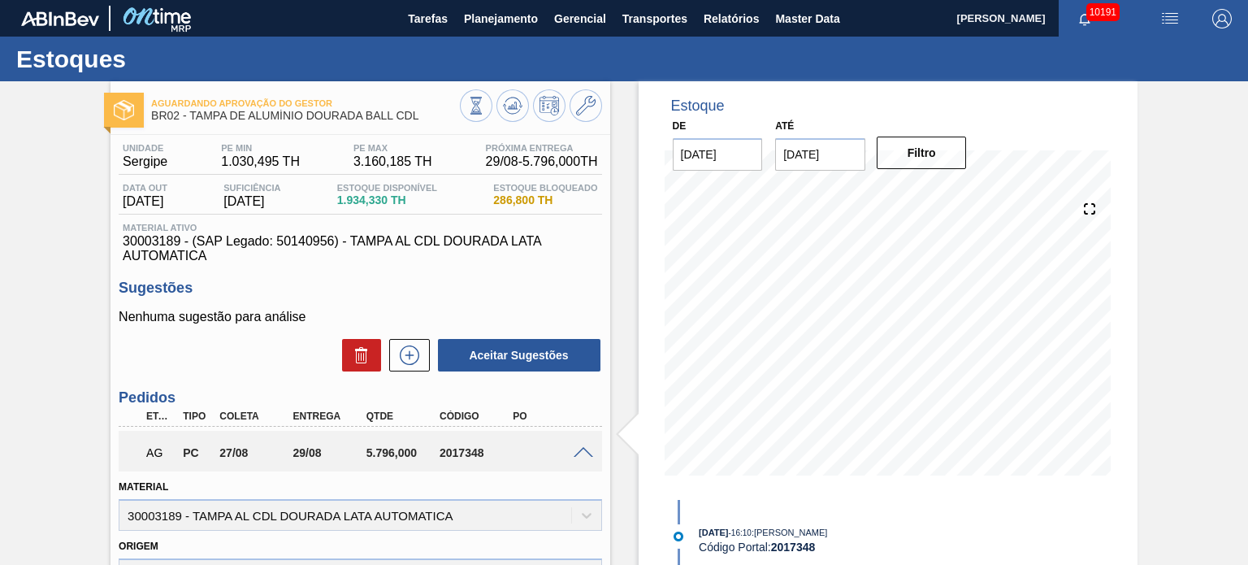
click at [580, 448] on span at bounding box center [584, 453] width 20 height 12
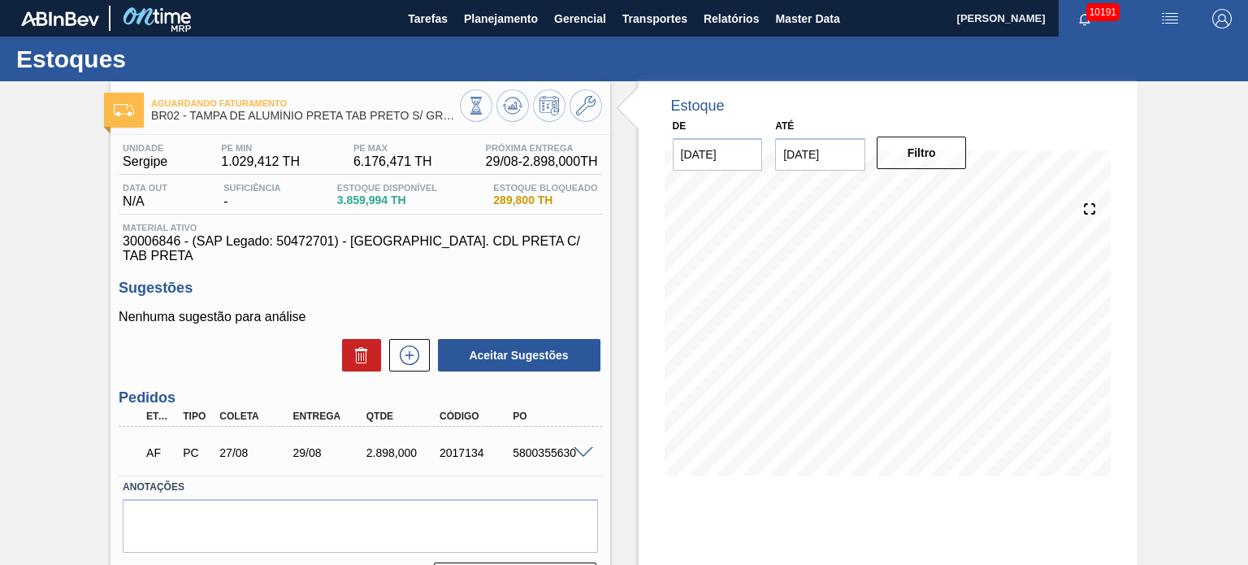
click at [549, 446] on div "5800355630" at bounding box center [549, 452] width 80 height 13
copy div "5800355630"
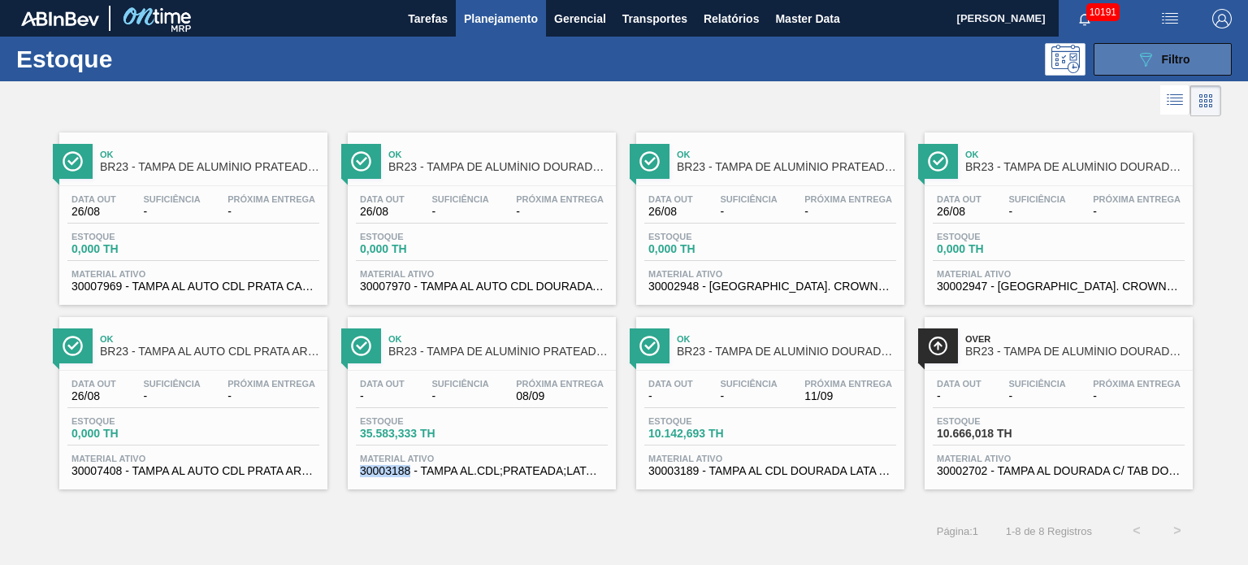
click at [1204, 53] on button "089F7B8B-B2A5-4AFE-B5C0-19BA573D28AC Filtro" at bounding box center [1163, 59] width 138 height 33
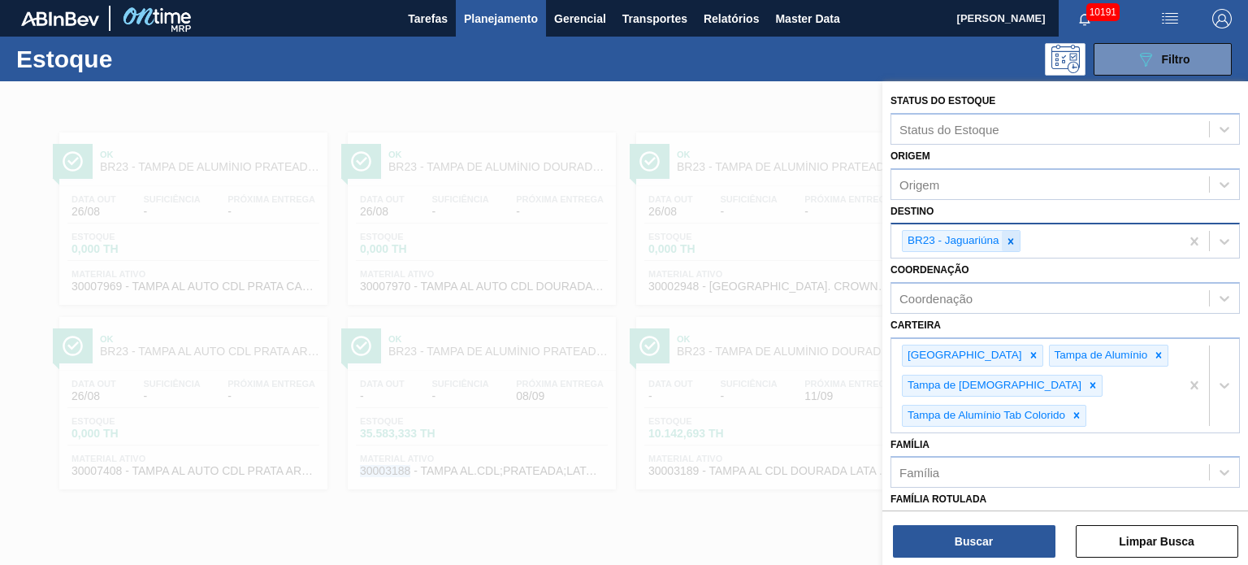
click at [1005, 241] on icon at bounding box center [1010, 241] width 11 height 11
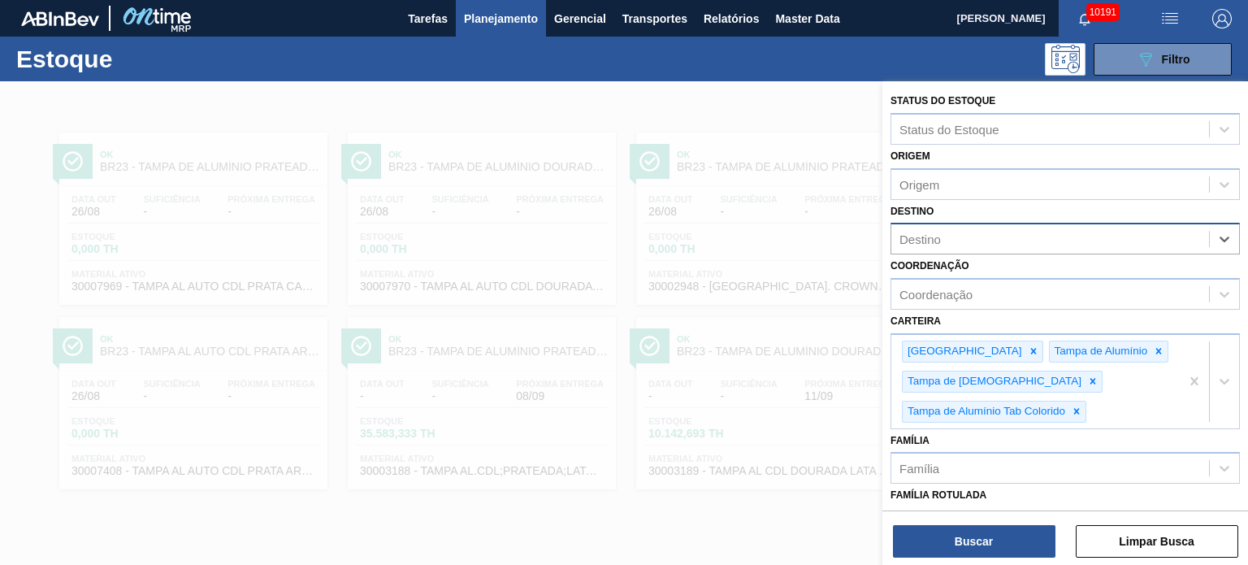
click at [702, 98] on div at bounding box center [624, 363] width 1248 height 565
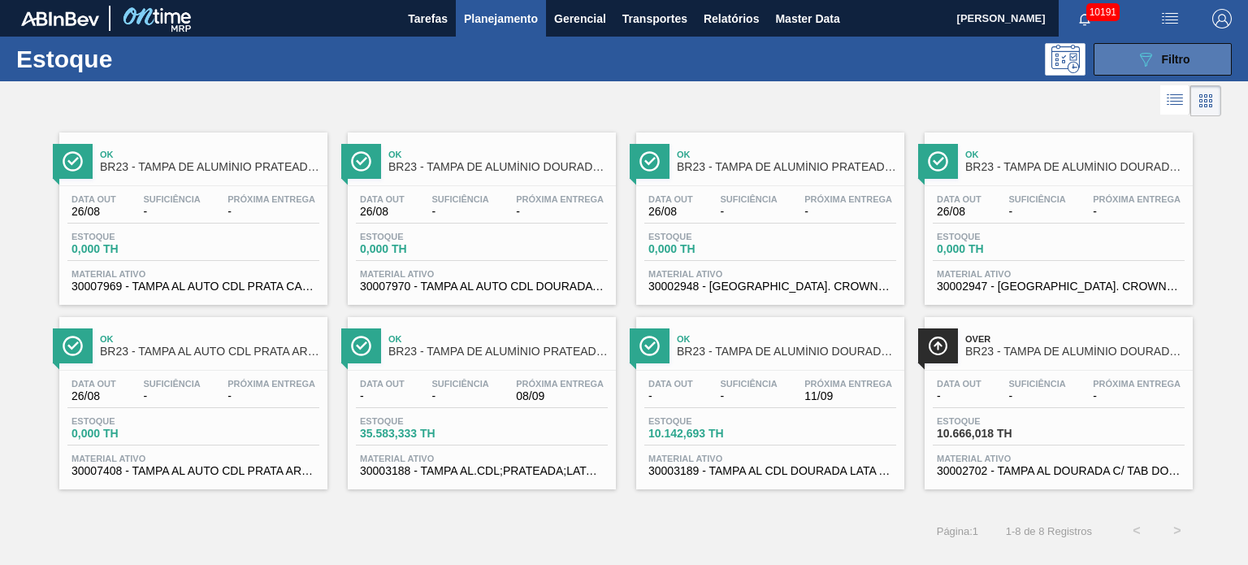
click at [1185, 50] on div "089F7B8B-B2A5-4AFE-B5C0-19BA573D28AC Filtro" at bounding box center [1163, 60] width 54 height 20
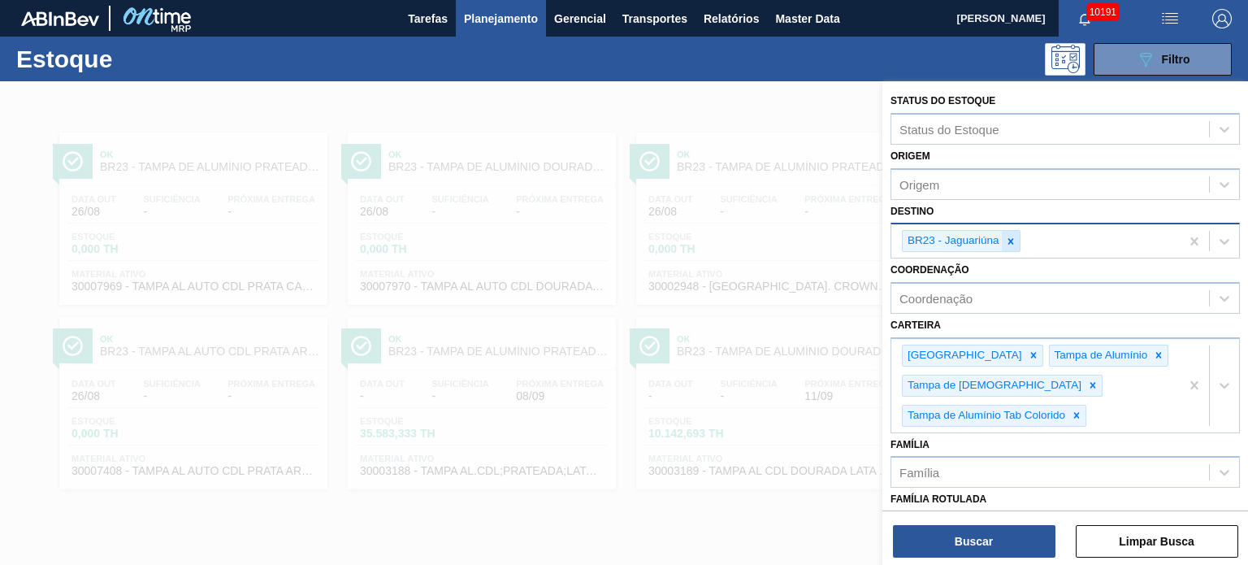
click at [1013, 240] on icon at bounding box center [1010, 241] width 11 height 11
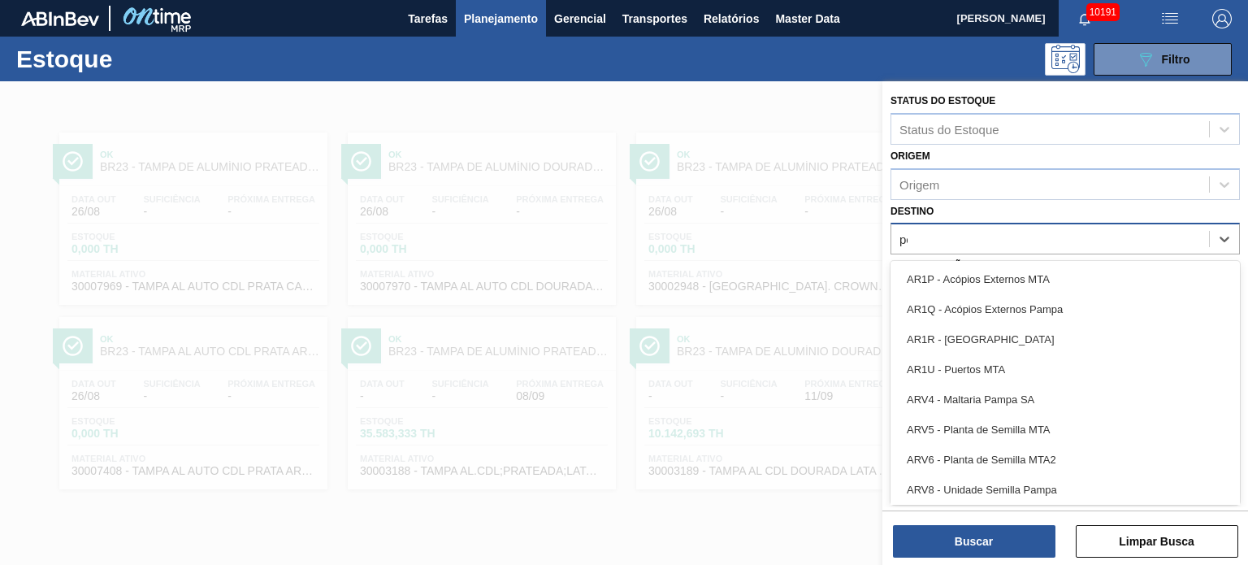
type input "per"
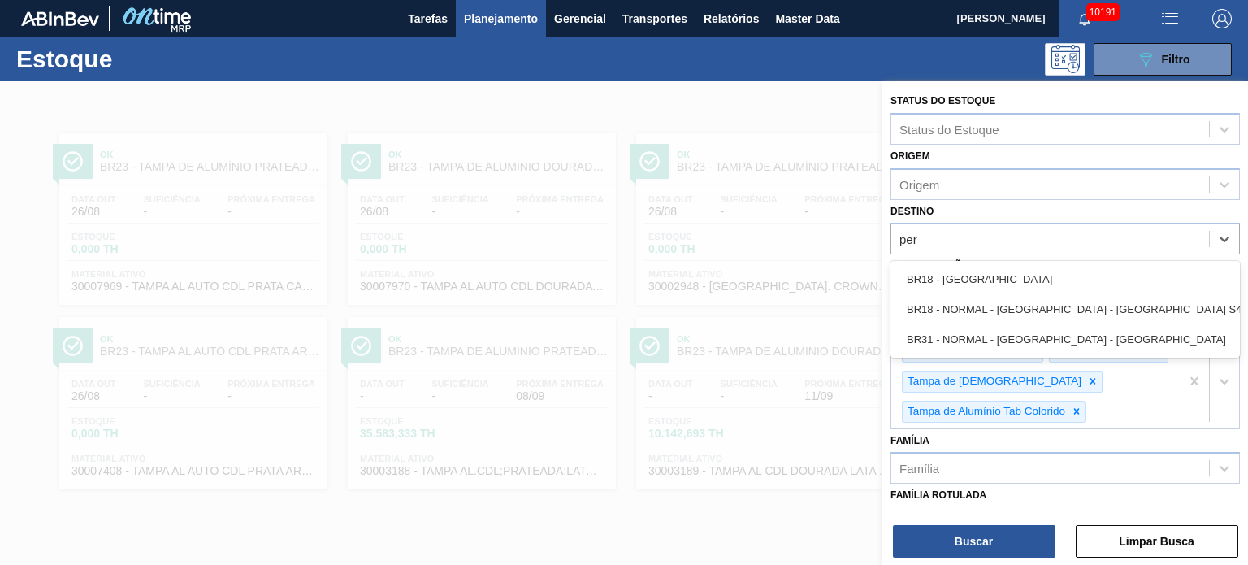
drag, startPoint x: 994, startPoint y: 276, endPoint x: 989, endPoint y: 323, distance: 47.4
click at [994, 276] on div "BR18 - Pernambuco" at bounding box center [1065, 279] width 349 height 30
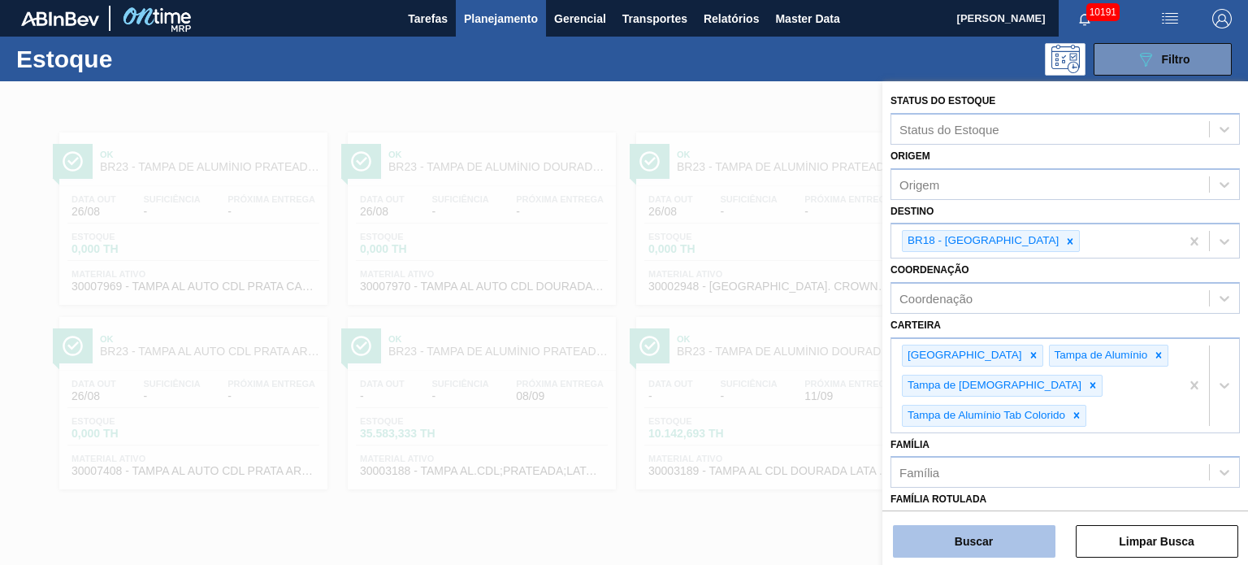
click at [985, 540] on button "Buscar" at bounding box center [974, 541] width 163 height 33
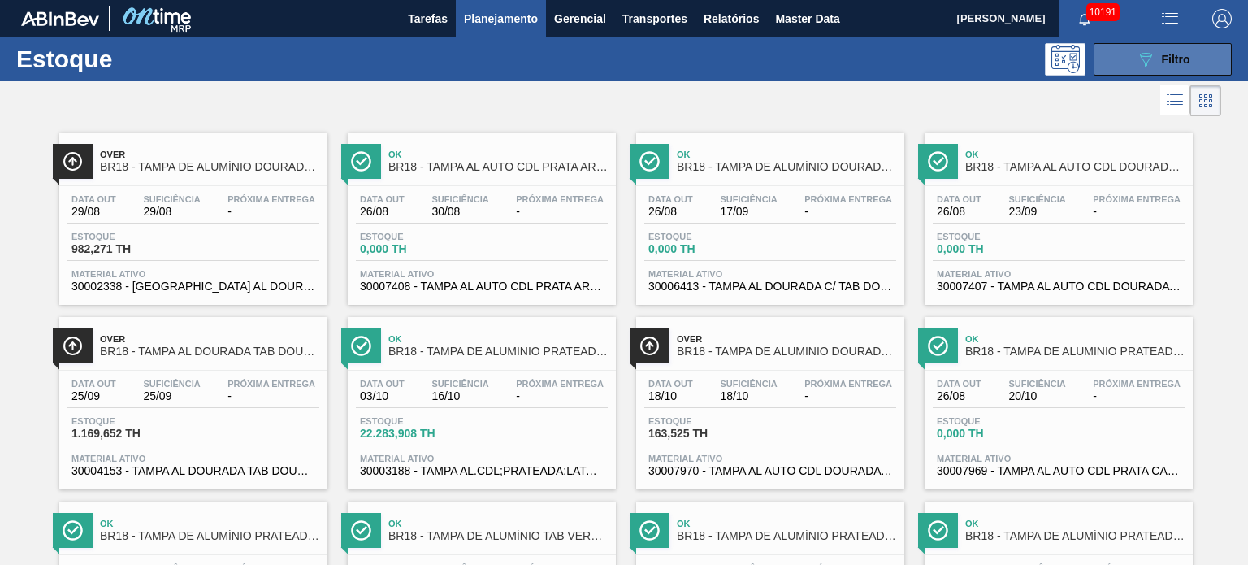
click at [1203, 50] on button "089F7B8B-B2A5-4AFE-B5C0-19BA573D28AC Filtro" at bounding box center [1163, 59] width 138 height 33
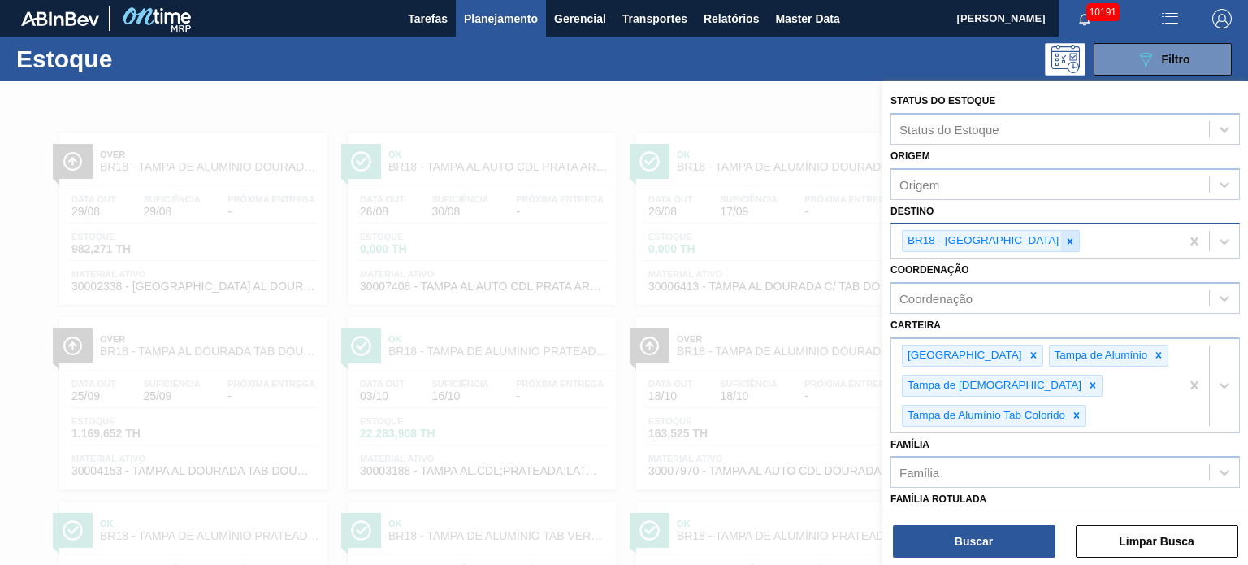
click at [1065, 238] on icon at bounding box center [1070, 241] width 11 height 11
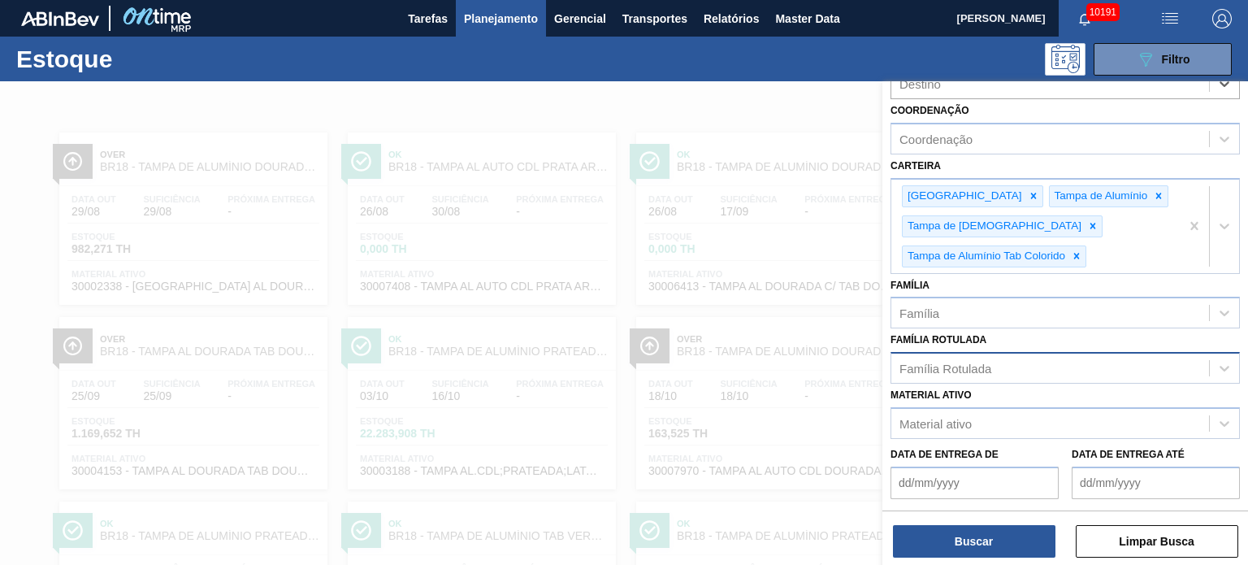
scroll to position [244, 0]
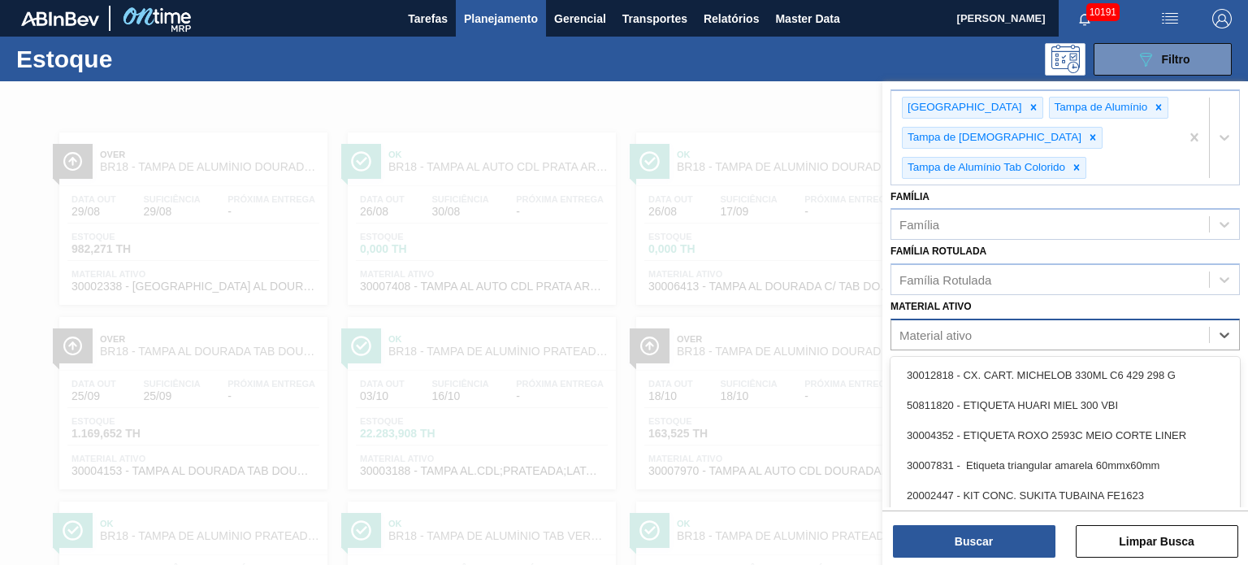
click at [996, 327] on div "Material ativo" at bounding box center [1051, 335] width 318 height 24
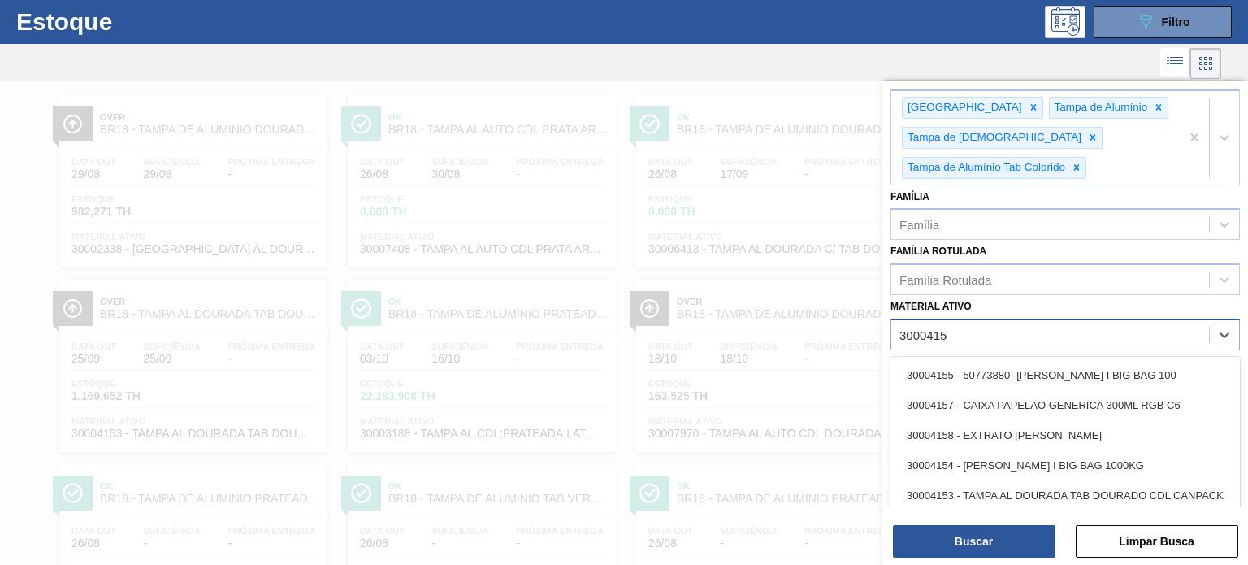
type ativo "30004153"
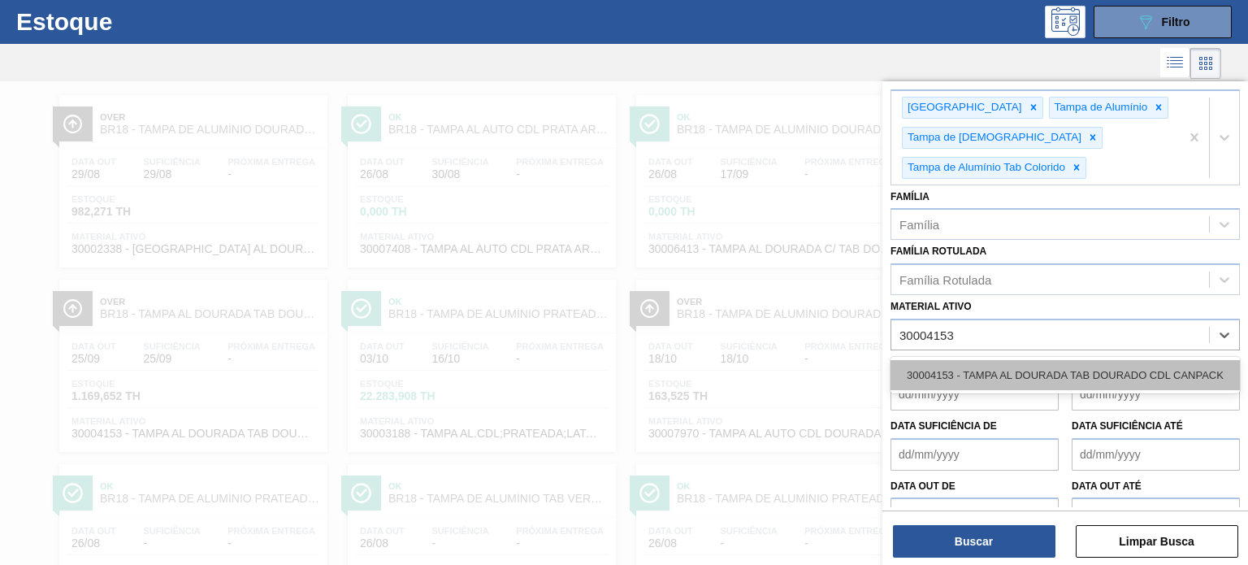
click at [1021, 375] on div "30004153 - TAMPA AL DOURADA TAB DOURADO CDL CANPACK" at bounding box center [1065, 375] width 349 height 30
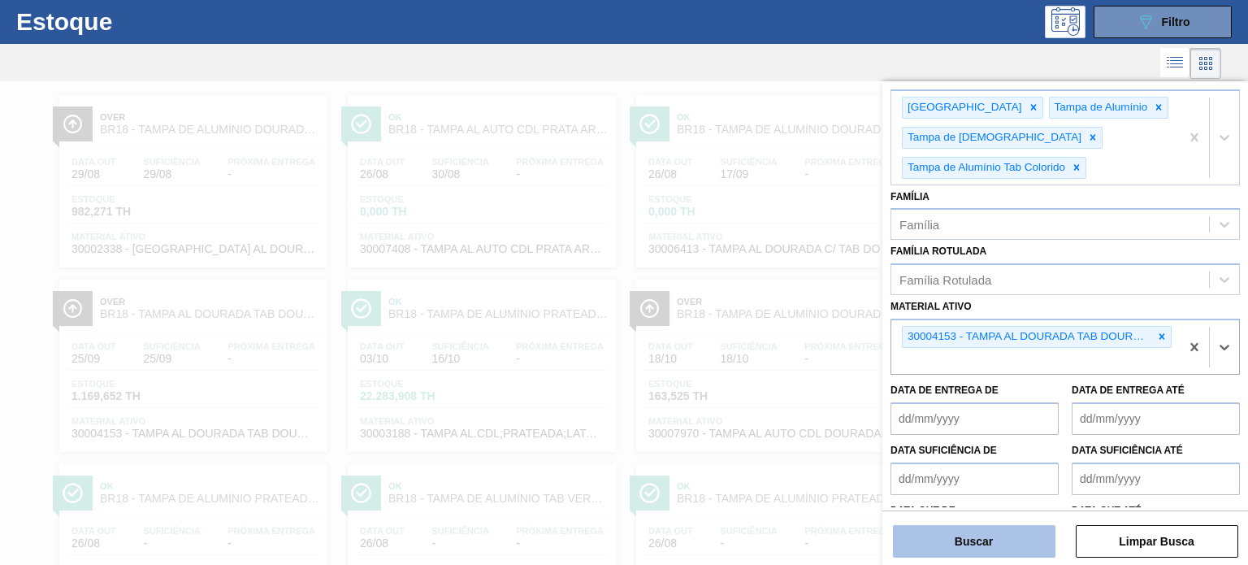
click at [1008, 553] on button "Buscar" at bounding box center [974, 541] width 163 height 33
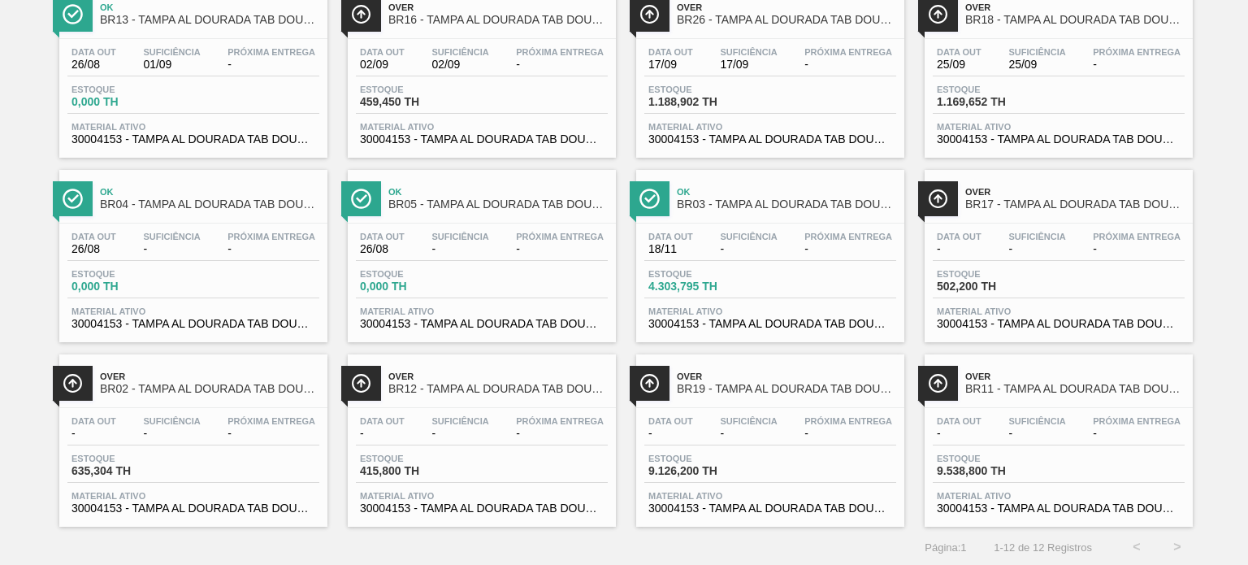
scroll to position [0, 0]
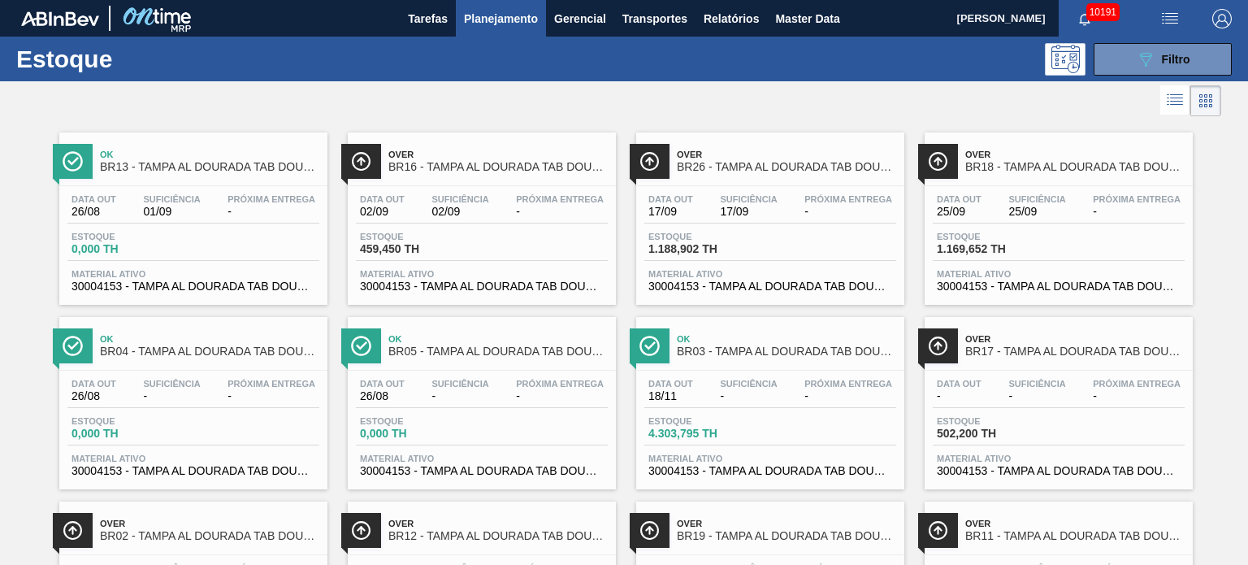
drag, startPoint x: 754, startPoint y: 163, endPoint x: 764, endPoint y: 171, distance: 13.2
click at [764, 171] on span "BR26 - TAMPA AL DOURADA TAB DOURADA CANPACK CDL" at bounding box center [786, 167] width 219 height 12
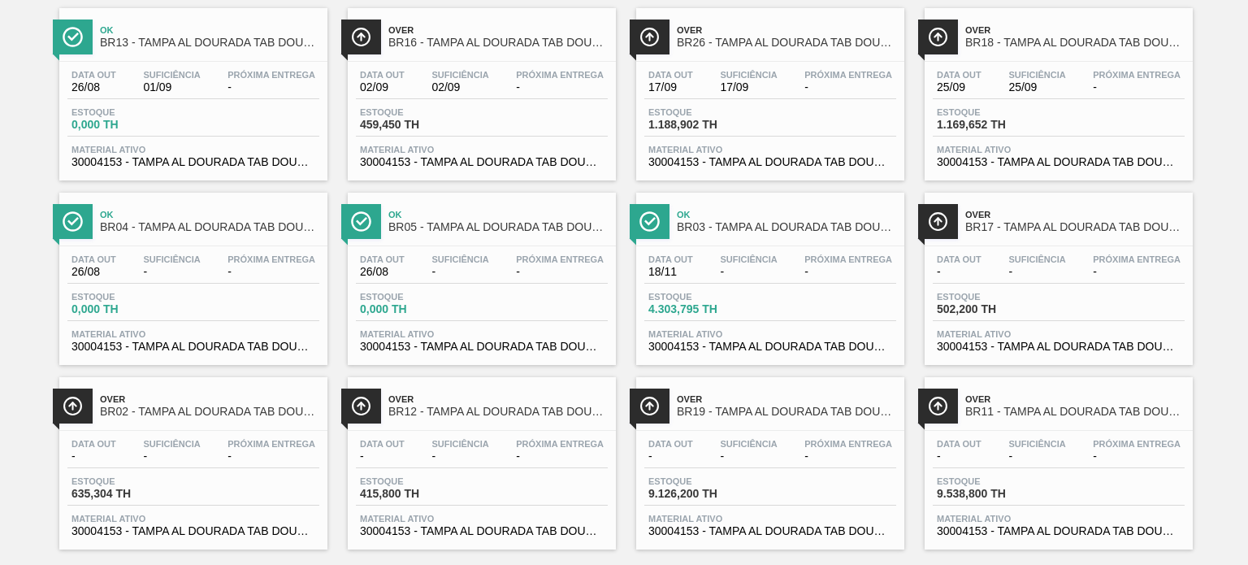
scroll to position [147, 0]
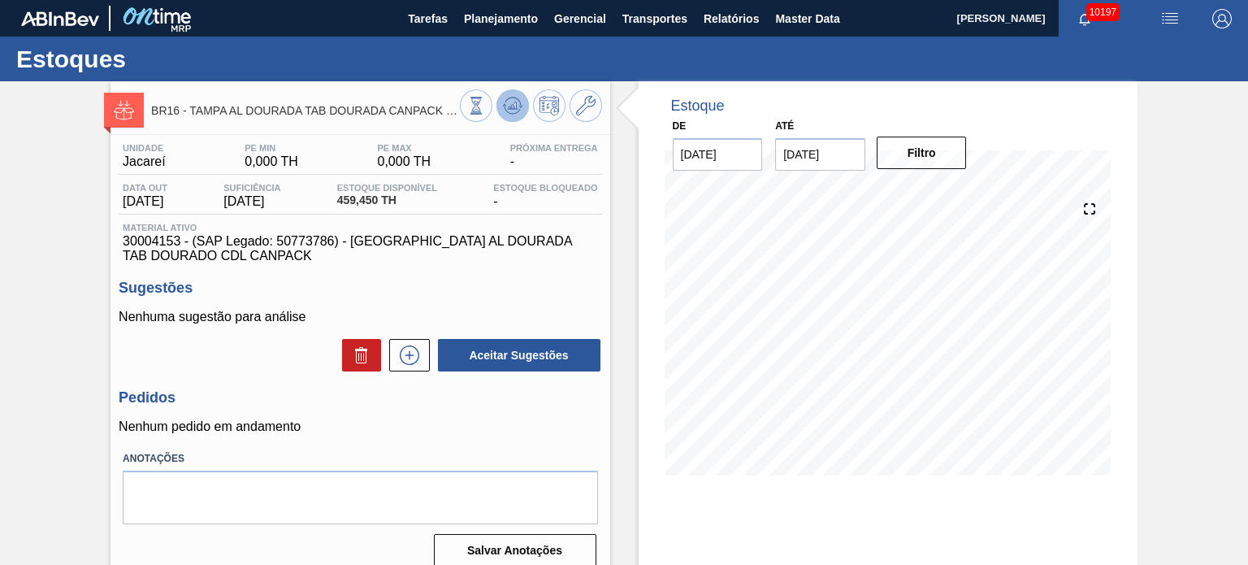
click at [501, 118] on button at bounding box center [513, 105] width 33 height 33
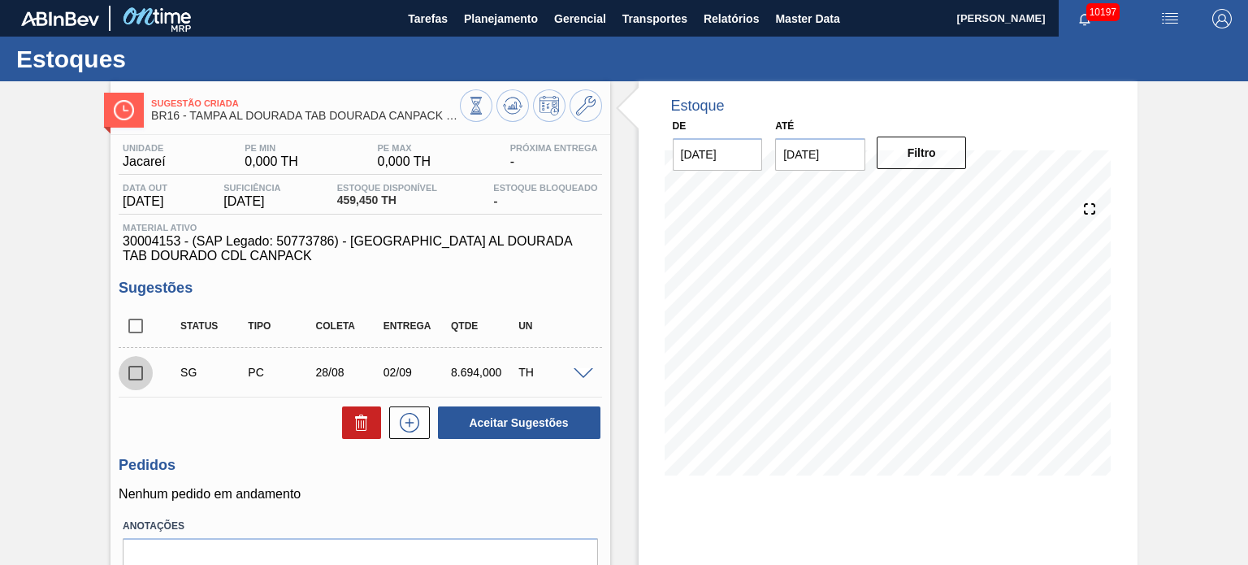
click at [140, 376] on input "checkbox" at bounding box center [136, 373] width 34 height 34
click at [346, 419] on button at bounding box center [361, 422] width 39 height 33
checkbox input "false"
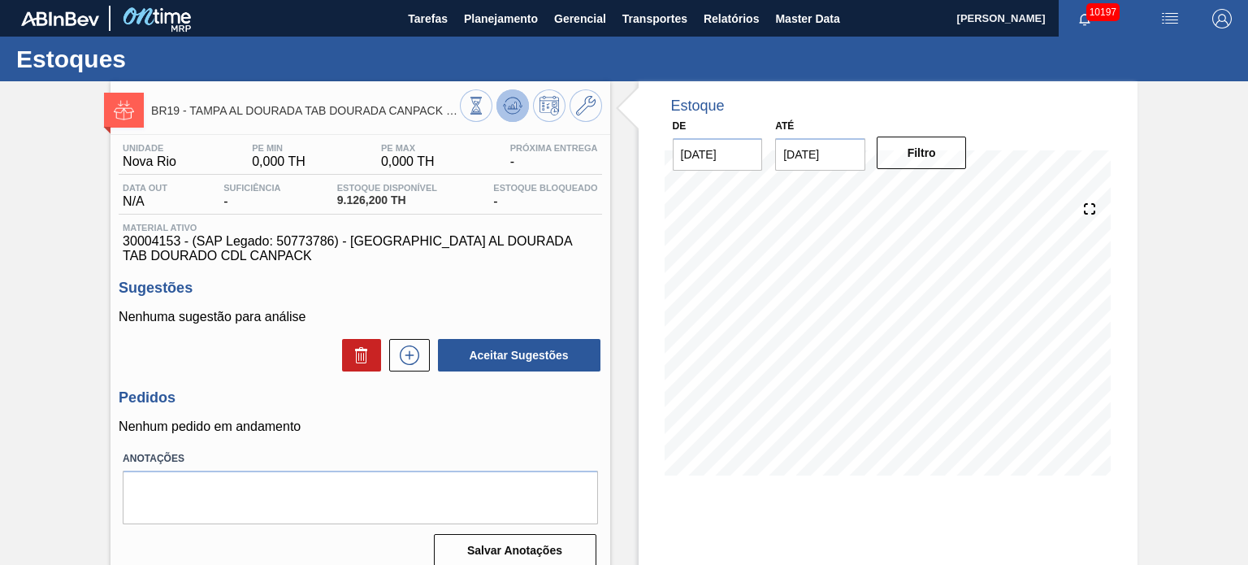
click at [514, 116] on button at bounding box center [513, 105] width 33 height 33
click at [822, 149] on input "[DATE]" at bounding box center [820, 154] width 90 height 33
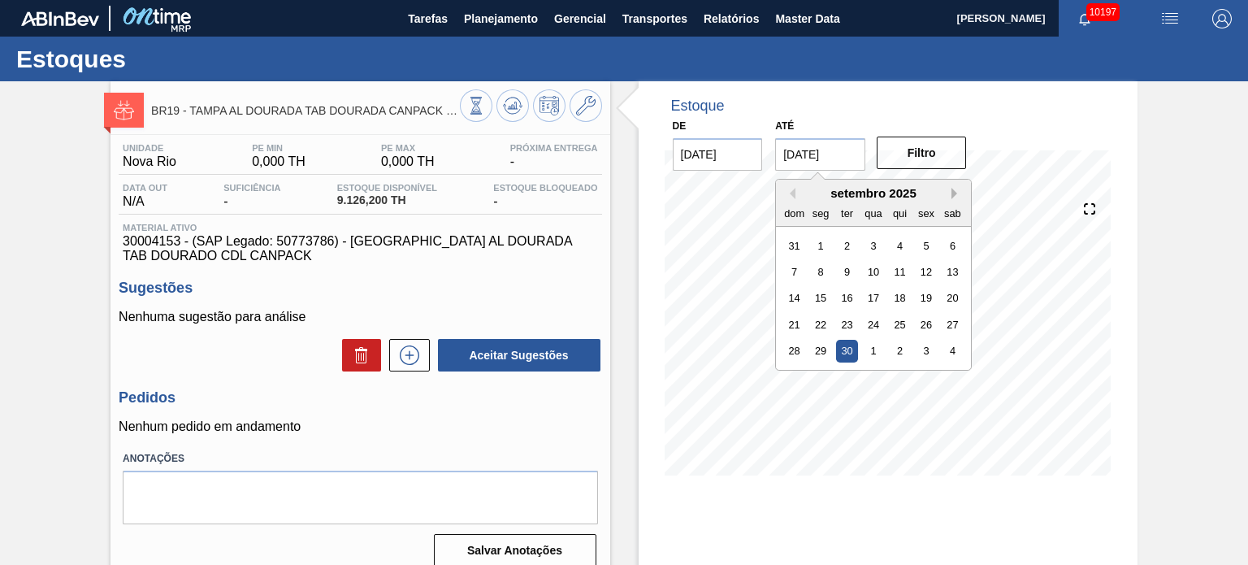
click at [952, 190] on button "Next Month" at bounding box center [957, 193] width 11 height 11
click at [903, 349] on div "30" at bounding box center [900, 351] width 22 height 22
type input "[DATE]"
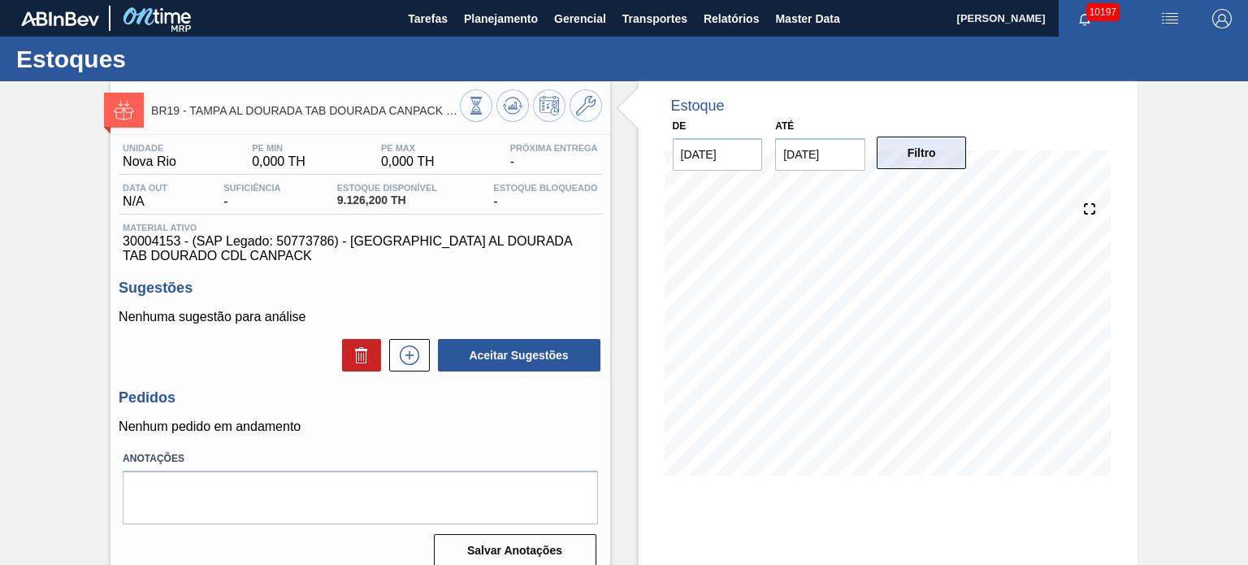
click at [920, 163] on button "Filtro" at bounding box center [922, 153] width 90 height 33
click at [511, 110] on icon at bounding box center [513, 106] width 20 height 20
click at [397, 367] on button at bounding box center [409, 355] width 41 height 33
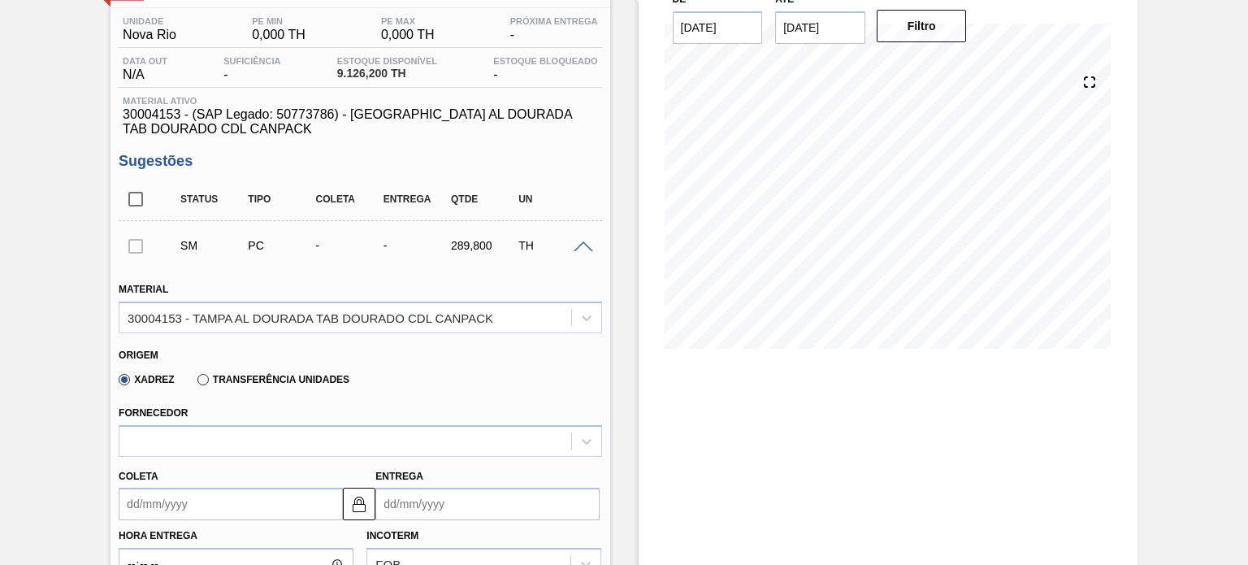
scroll to position [325, 0]
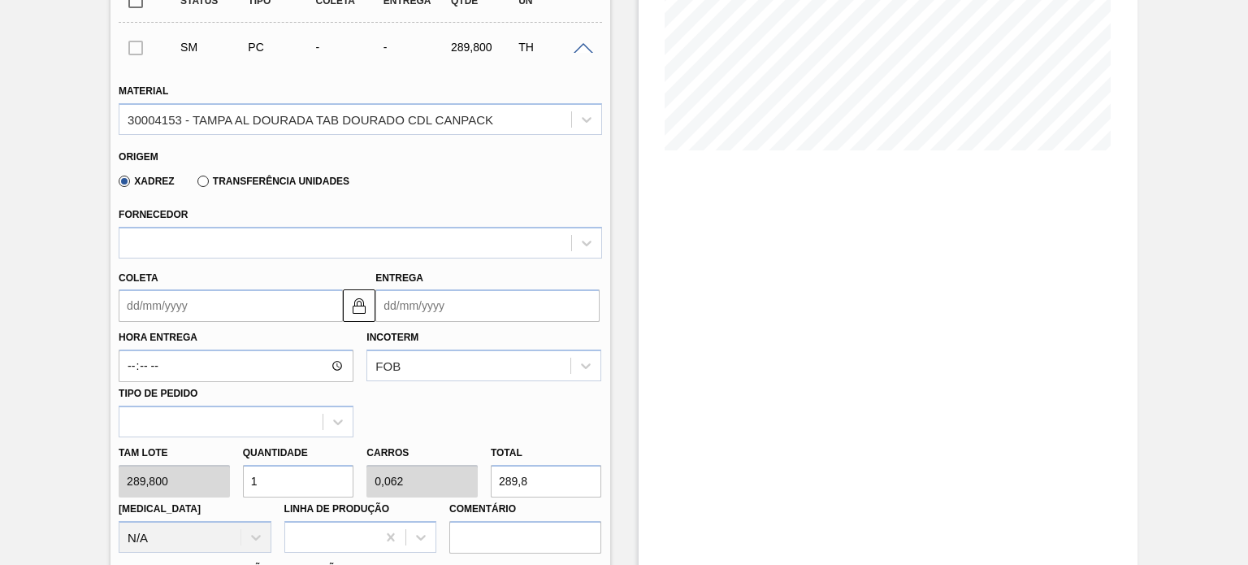
click at [205, 478] on div "Tam lote 289,800 Quantidade 1 Carros 0,062 Total 289,8 Doca N/A Linha de Produç…" at bounding box center [360, 495] width 496 height 116
type input "2"
type input "0,125"
type input "579,6"
type input "2"
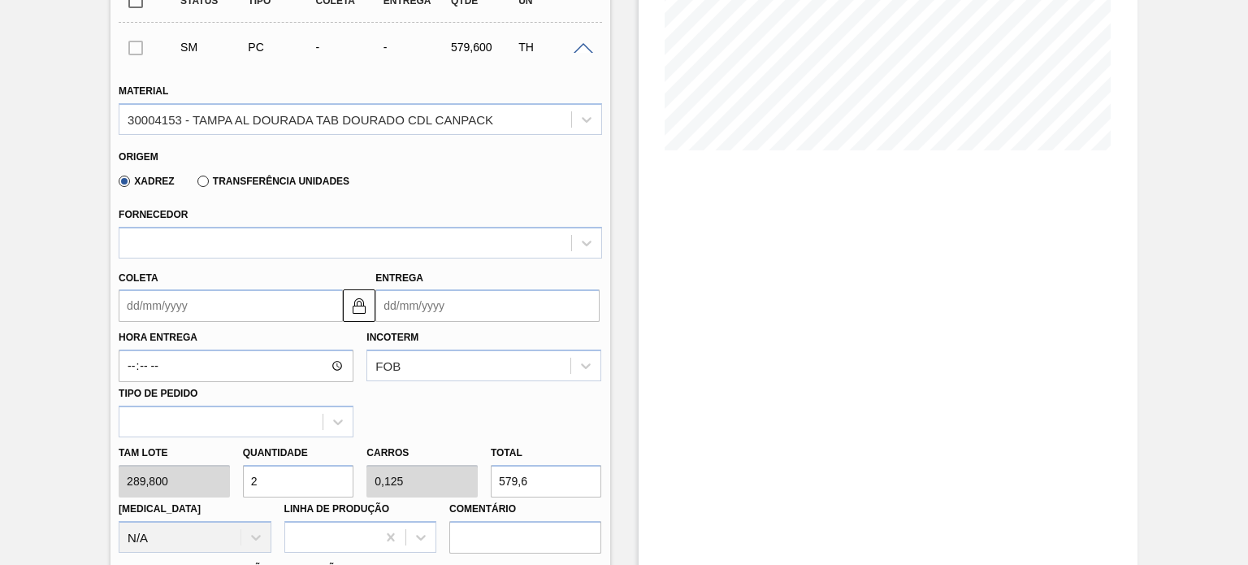
drag, startPoint x: 293, startPoint y: 477, endPoint x: 244, endPoint y: 486, distance: 49.6
click at [245, 486] on input "2" at bounding box center [298, 481] width 111 height 33
type input "0"
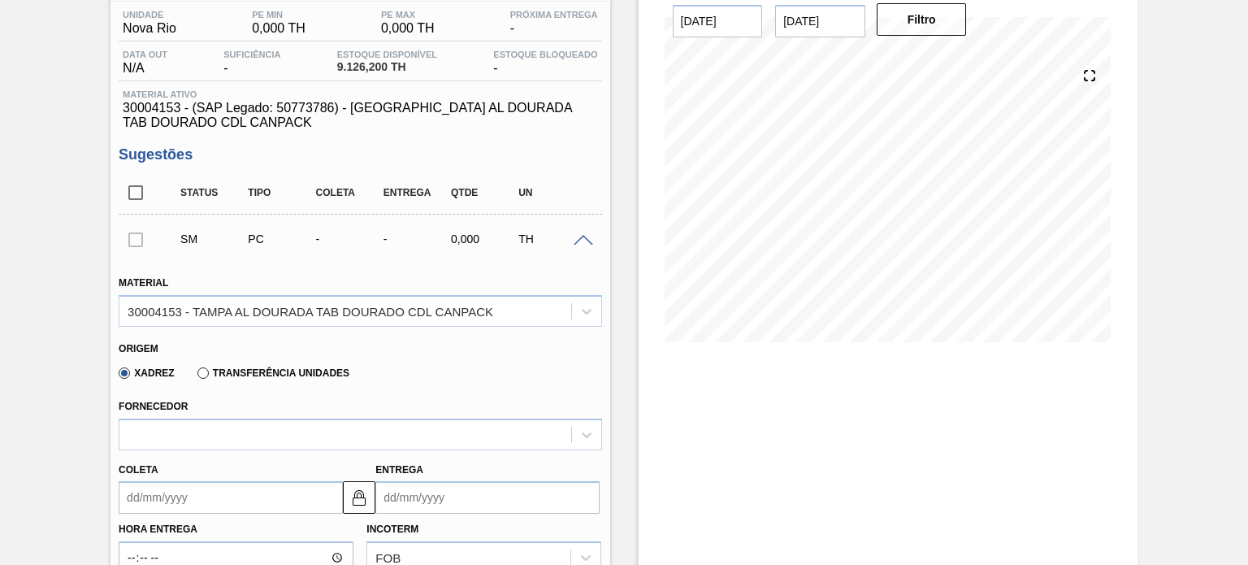
scroll to position [0, 0]
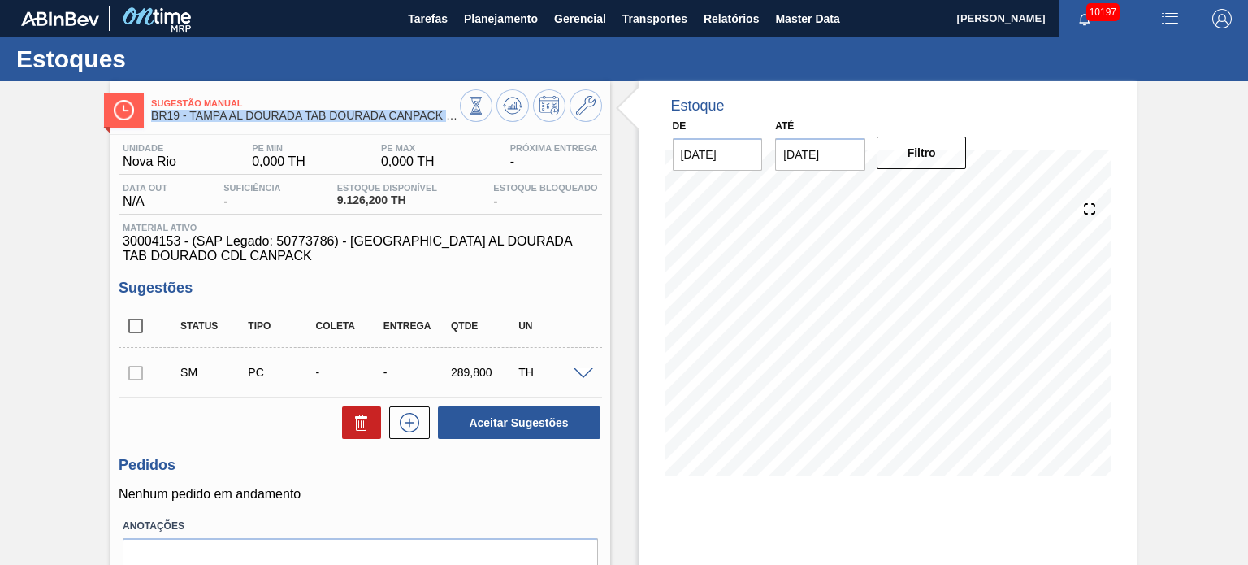
drag, startPoint x: 152, startPoint y: 114, endPoint x: 462, endPoint y: 118, distance: 309.7
click at [462, 118] on div "Sugestão Manual BR19 - TAMPA AL DOURADA TAB DOURADA CANPACK CDL" at bounding box center [360, 107] width 499 height 37
copy div "BR19 - TAMPA AL DOURADA TAB DOURADA CANPACK CDL"
